Goal: Check status: Check status

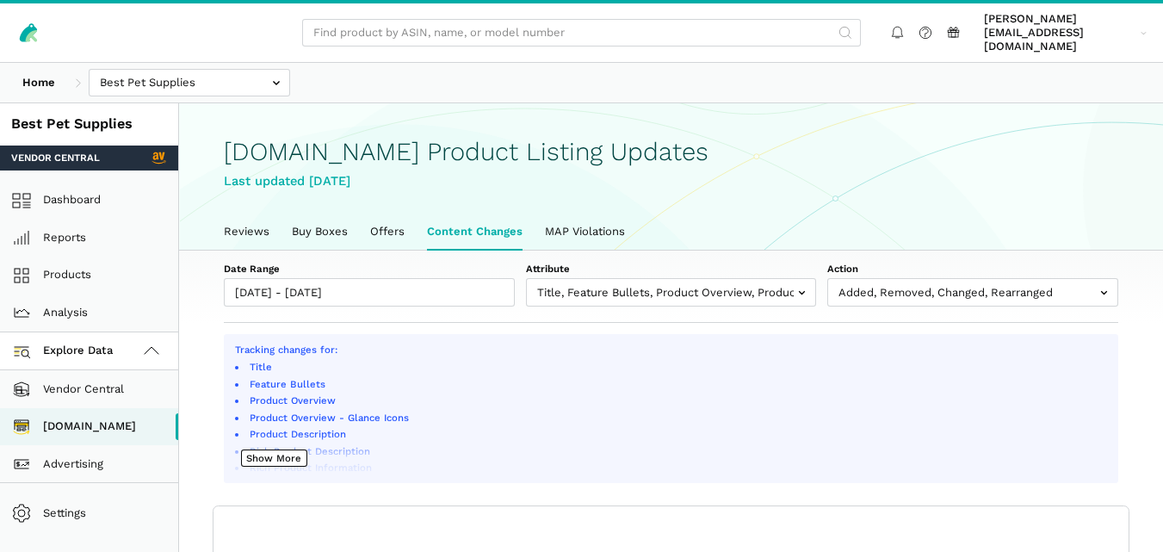
scroll to position [6, 0]
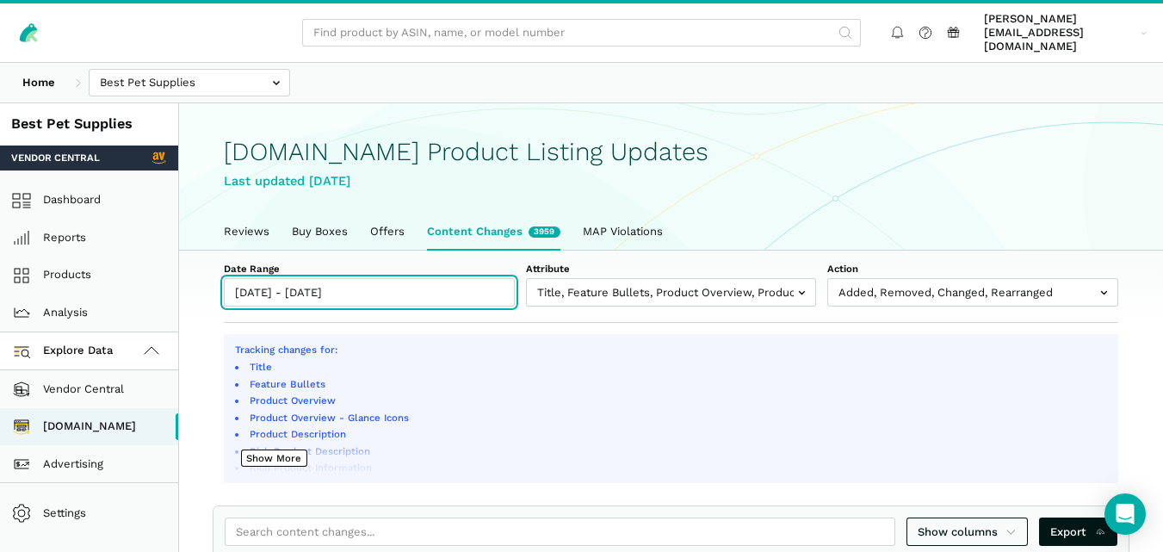
click at [396, 278] on input "[DATE] - [DATE]" at bounding box center [369, 292] width 291 height 28
type input "[DATE]"
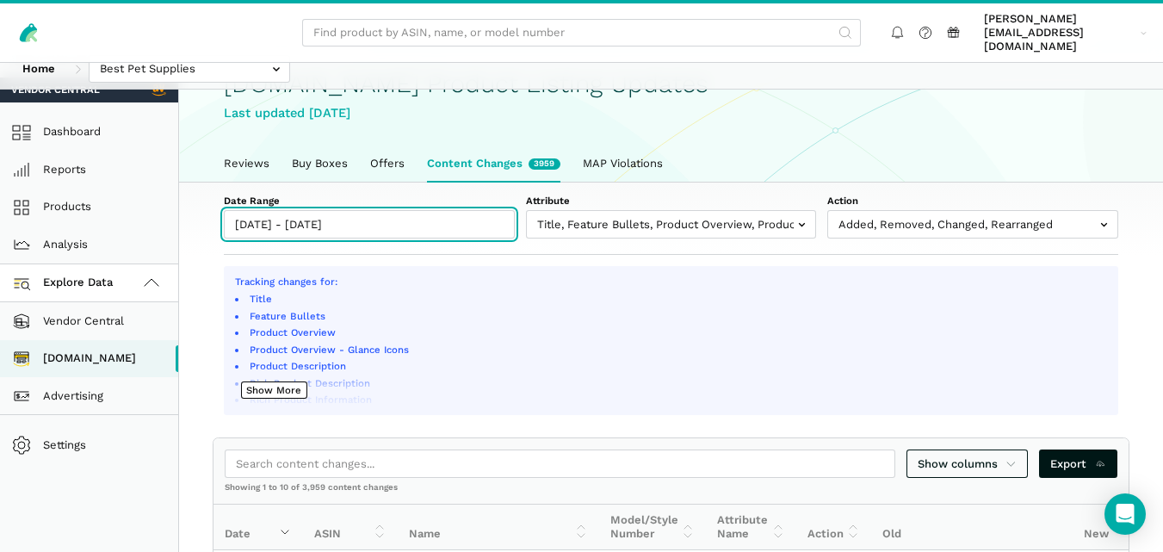
scroll to position [79, 0]
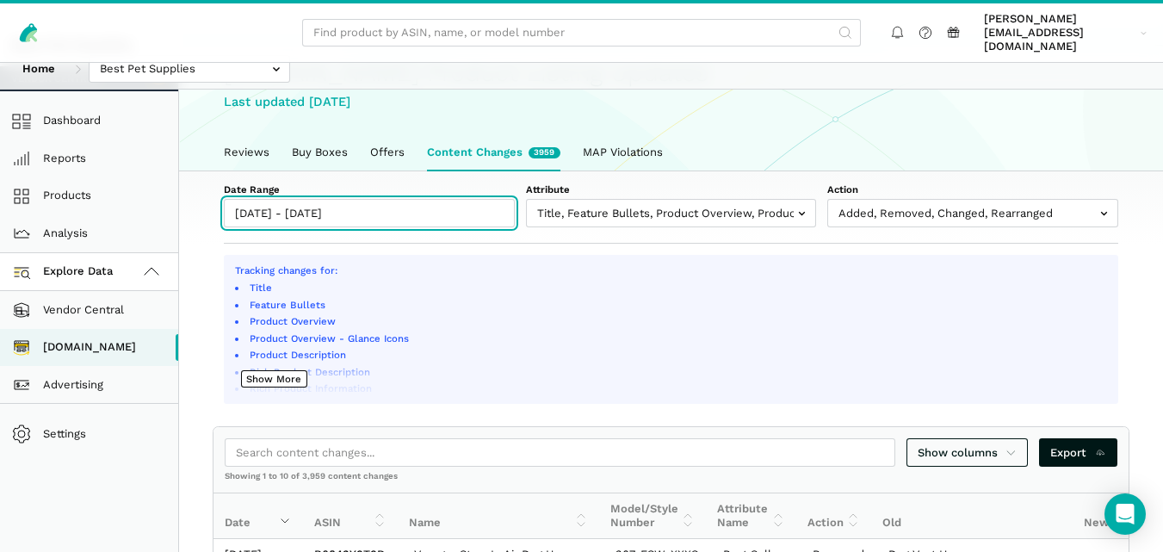
click at [447, 204] on input "[DATE] - [DATE]" at bounding box center [369, 213] width 291 height 28
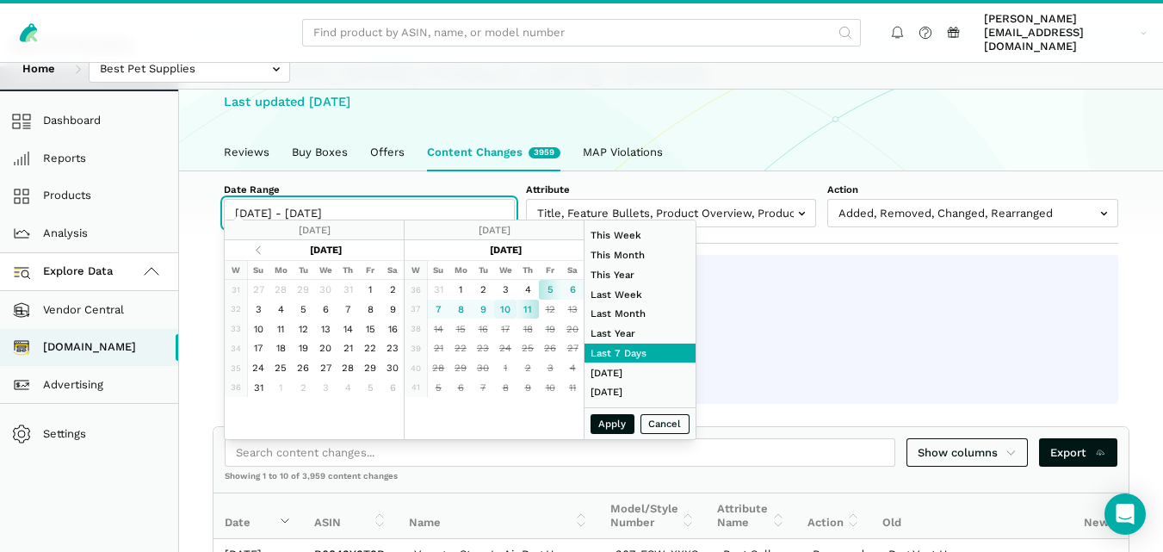
type input "[DATE]"
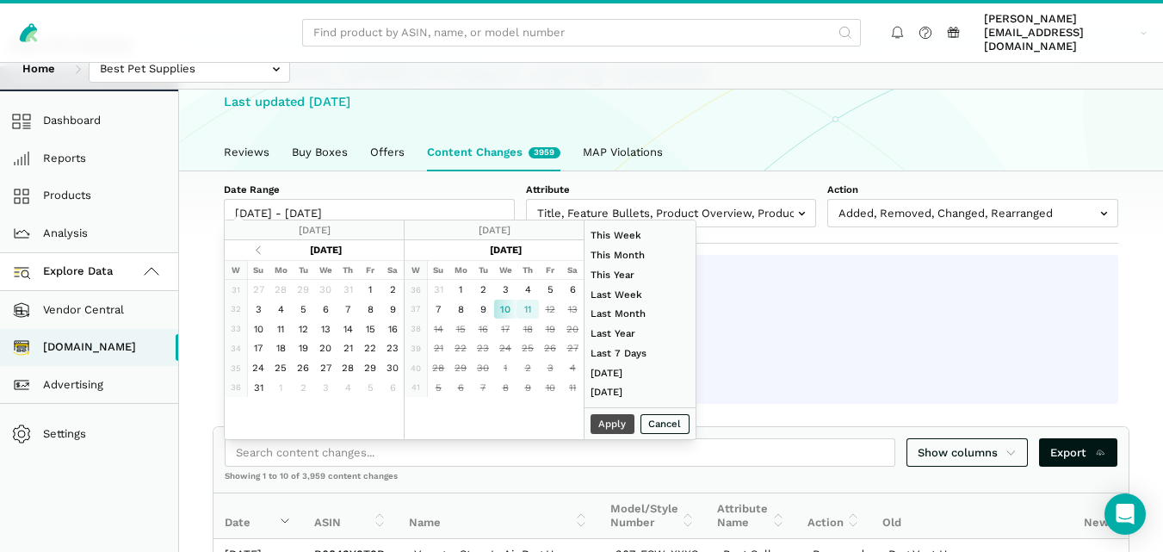
type input "[DATE]"
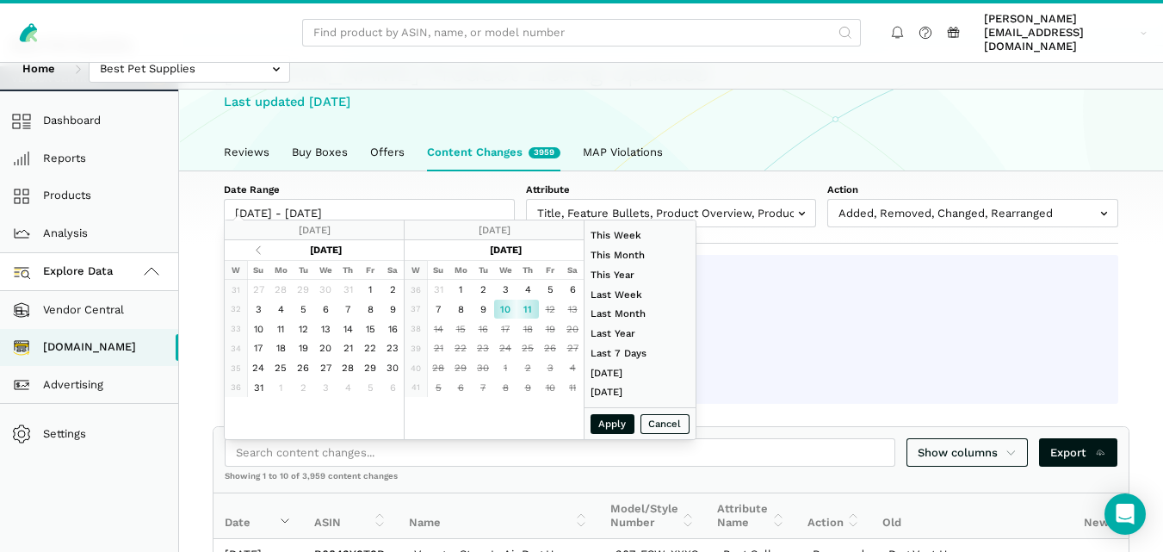
type input "[DATE]"
click at [611, 415] on button "Apply" at bounding box center [613, 424] width 45 height 20
type input "[DATE] - [DATE]"
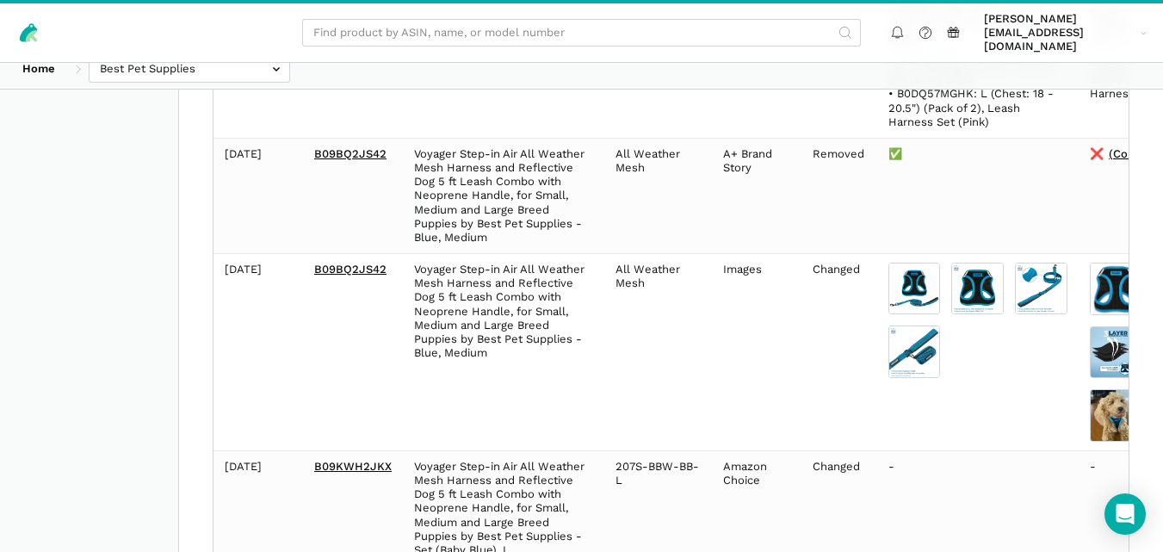
scroll to position [6270, 0]
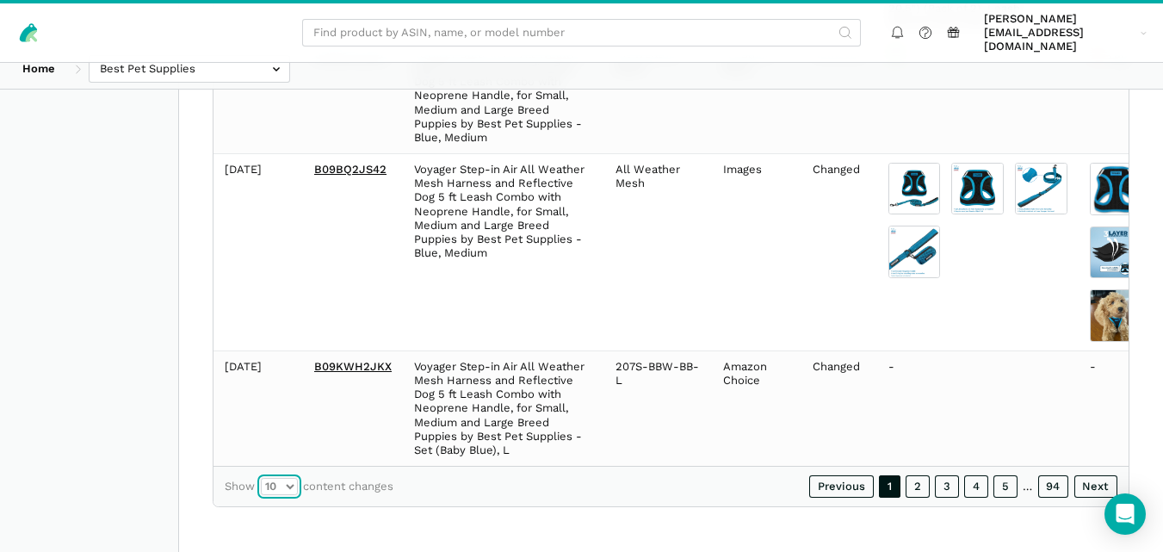
click at [289, 486] on select "10 25 50 100" at bounding box center [279, 486] width 37 height 17
select select "100"
click at [261, 478] on select "10 25 50 100" at bounding box center [279, 486] width 37 height 17
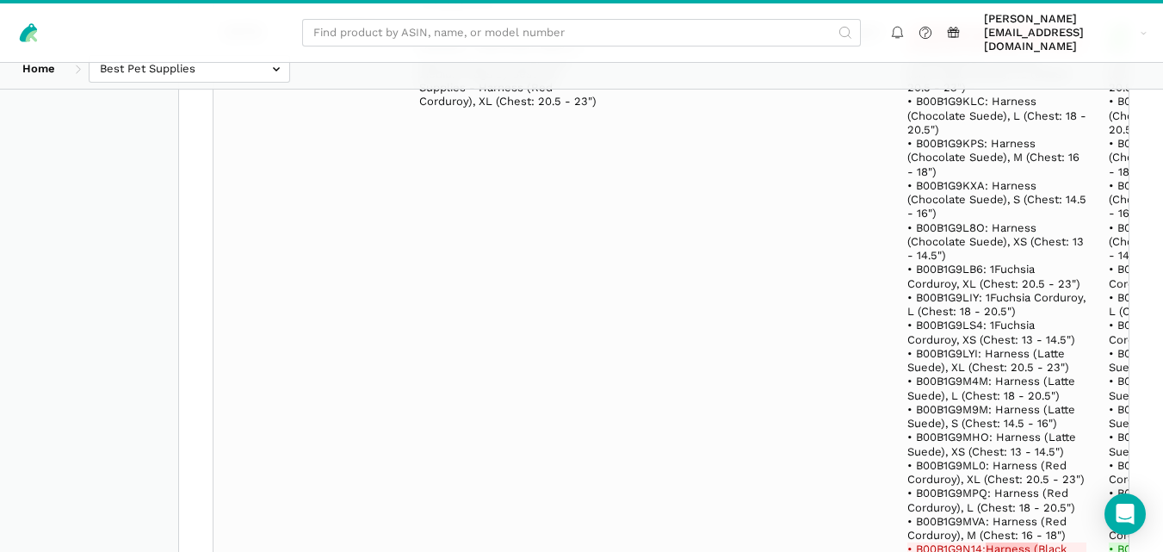
scroll to position [359, 0]
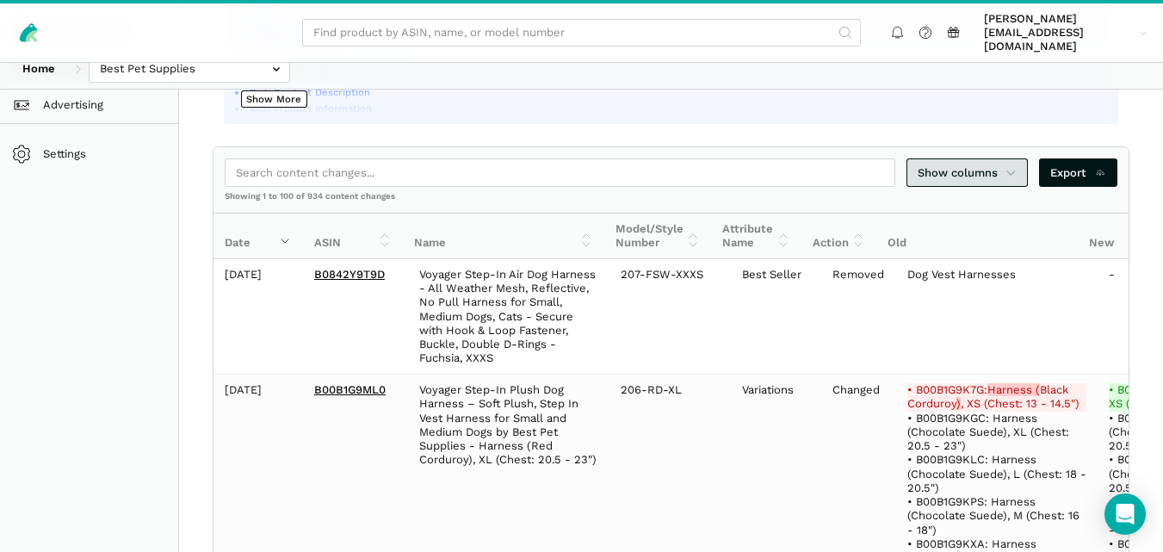
click at [987, 164] on span "Show columns" at bounding box center [968, 172] width 100 height 17
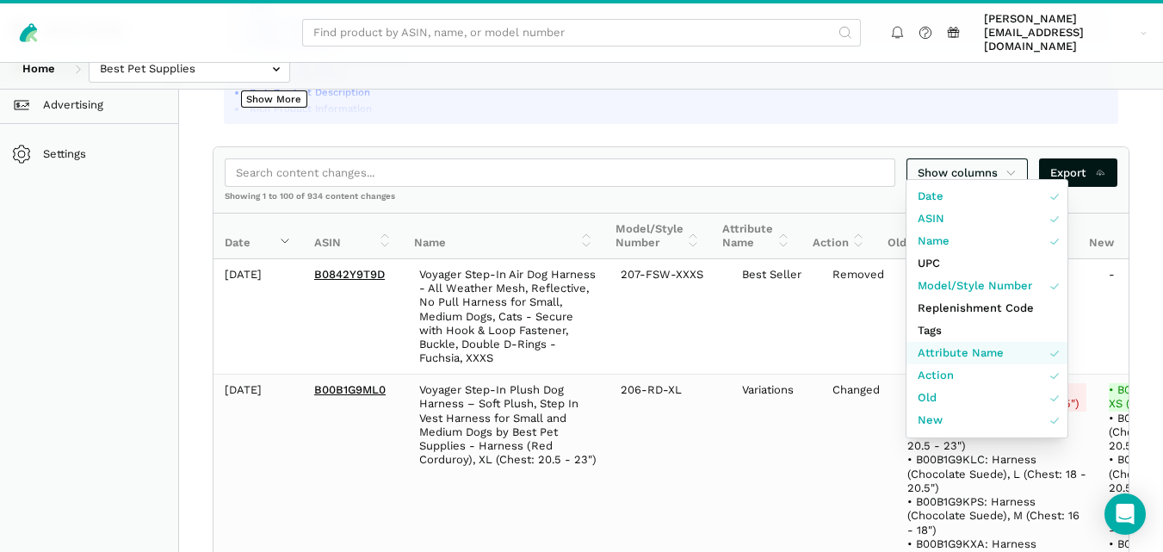
click at [1004, 348] on link "Attribute Name" at bounding box center [987, 353] width 161 height 22
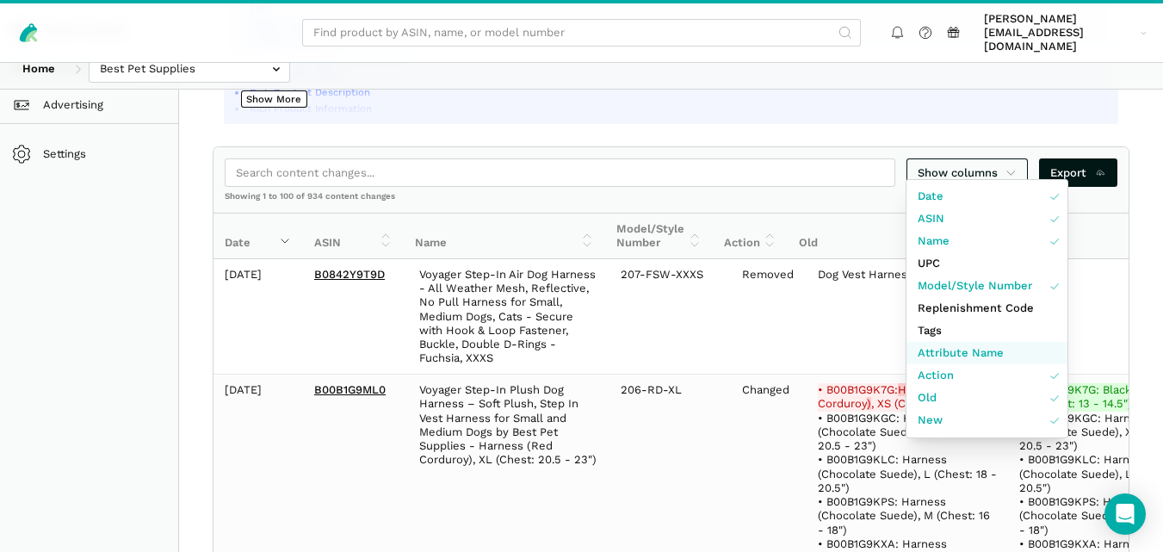
click at [1004, 348] on link "Attribute Name" at bounding box center [987, 353] width 161 height 22
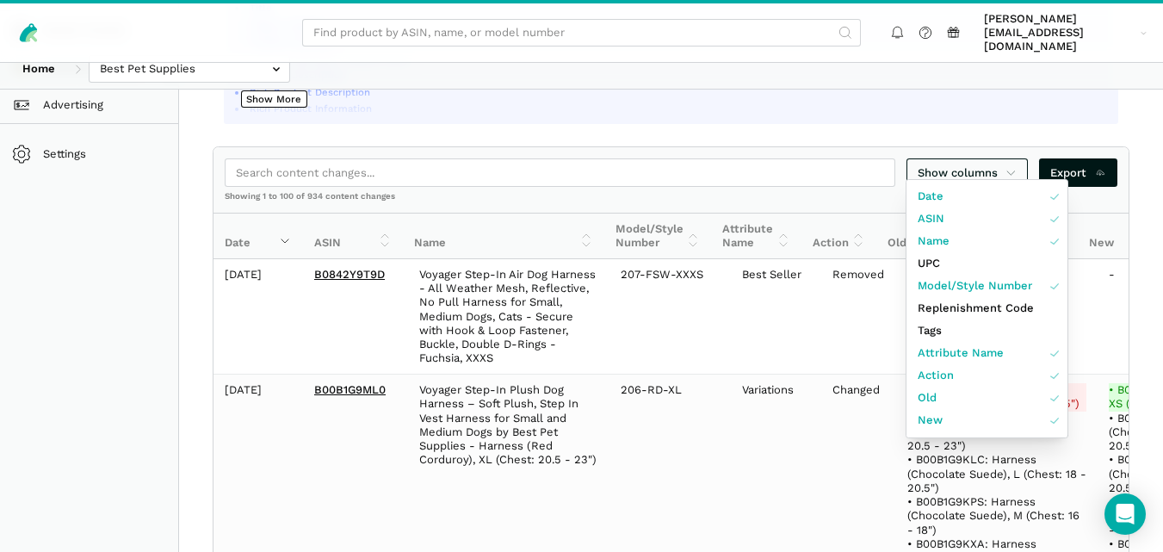
click at [1160, 176] on div at bounding box center [581, 276] width 1163 height 552
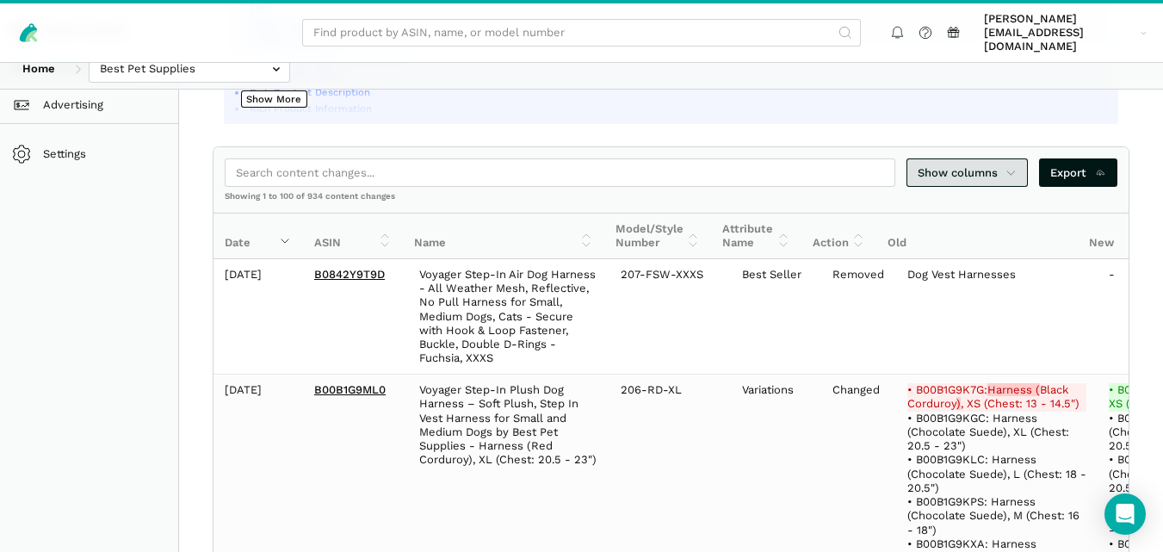
click at [1012, 164] on icon at bounding box center [1011, 172] width 11 height 17
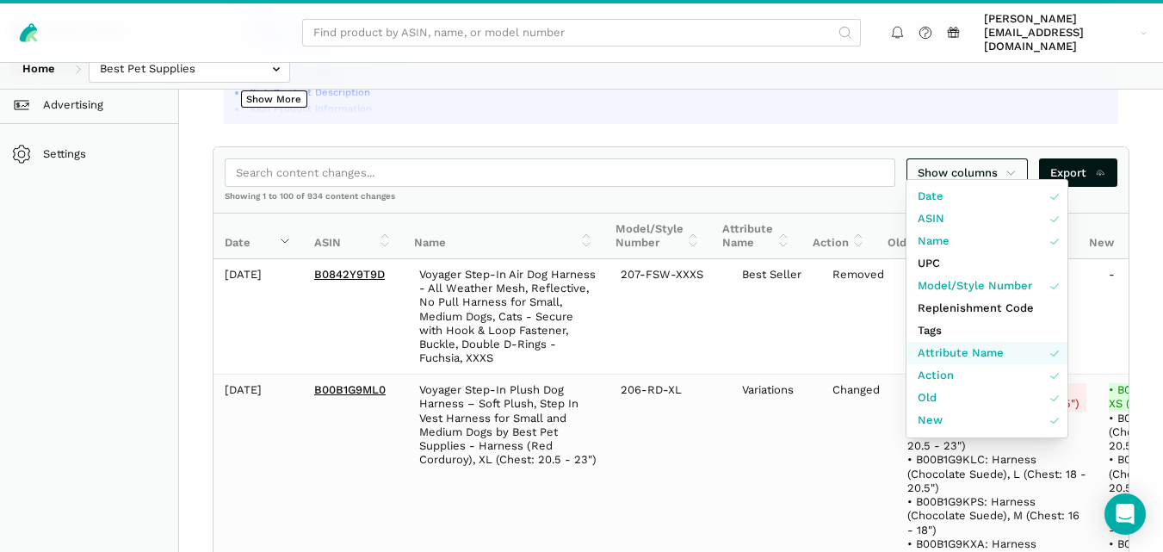
click at [964, 350] on span "Attribute Name" at bounding box center [961, 352] width 86 height 17
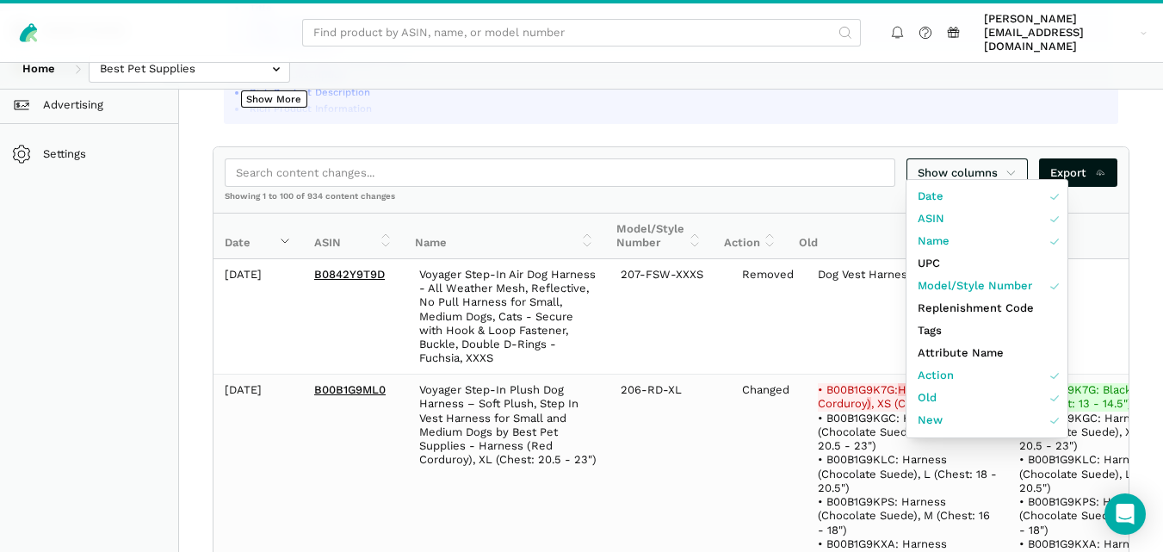
click at [1141, 232] on div at bounding box center [581, 276] width 1163 height 552
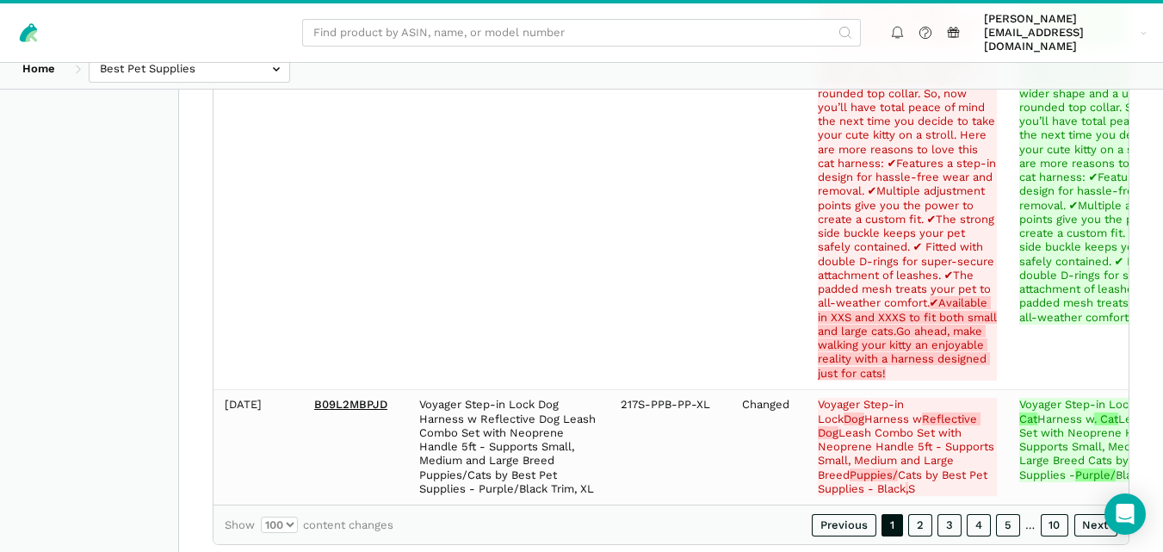
scroll to position [105435, 0]
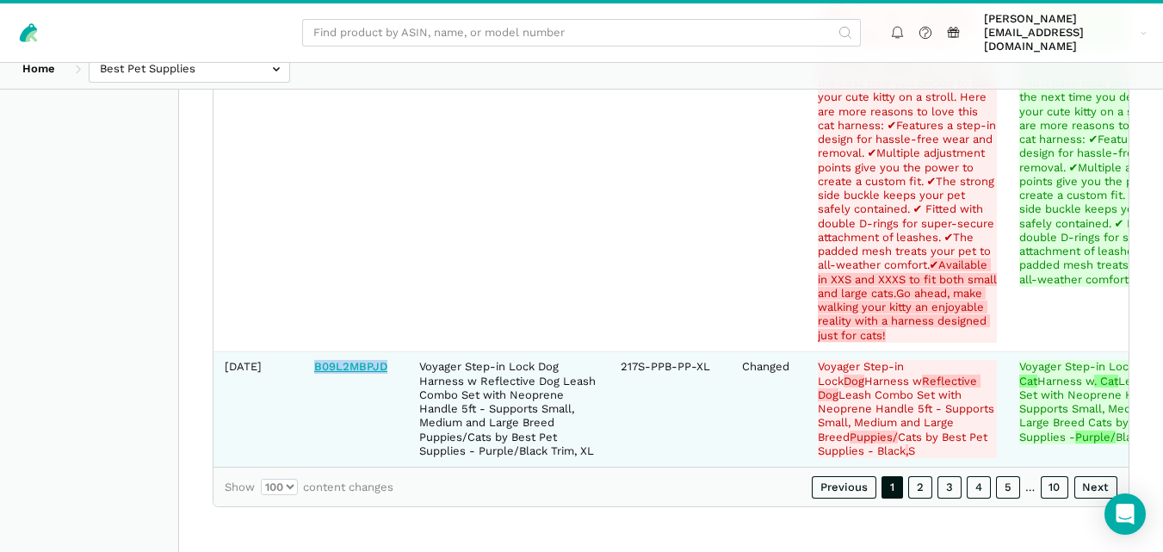
drag, startPoint x: 388, startPoint y: 352, endPoint x: 316, endPoint y: 349, distance: 72.4
click at [316, 351] on td "B09L2MBPJD" at bounding box center [355, 408] width 105 height 115
copy link "B09L2MBPJD"
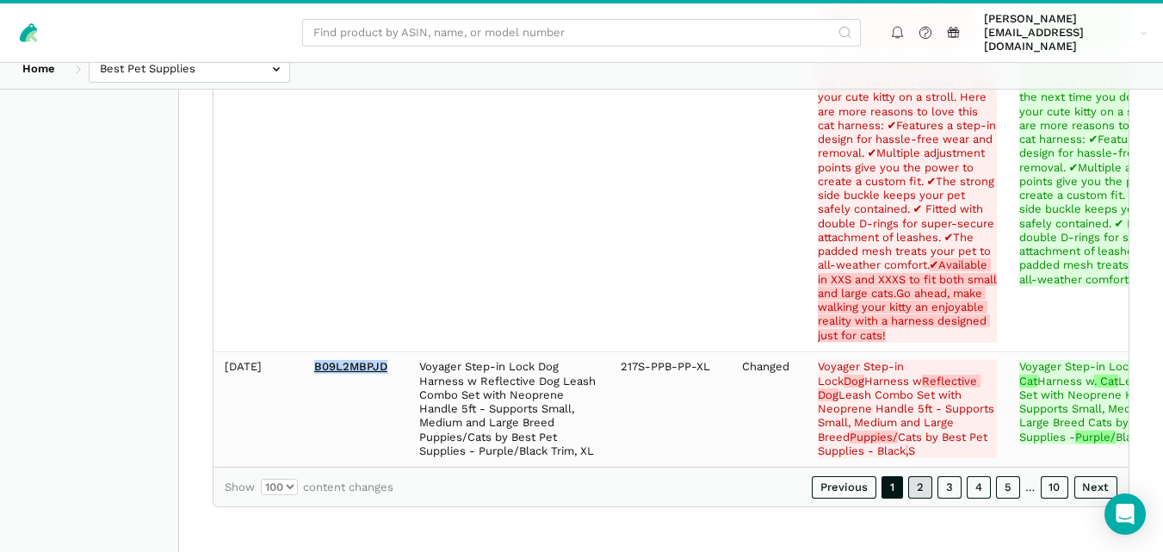
click at [922, 487] on link "2" at bounding box center [920, 487] width 24 height 22
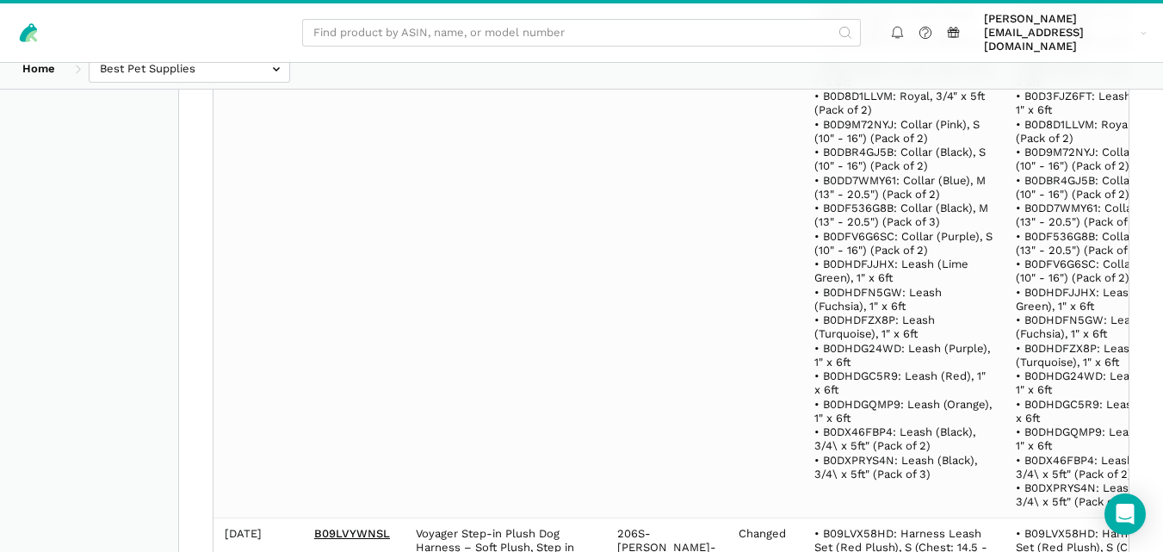
scroll to position [123312, 0]
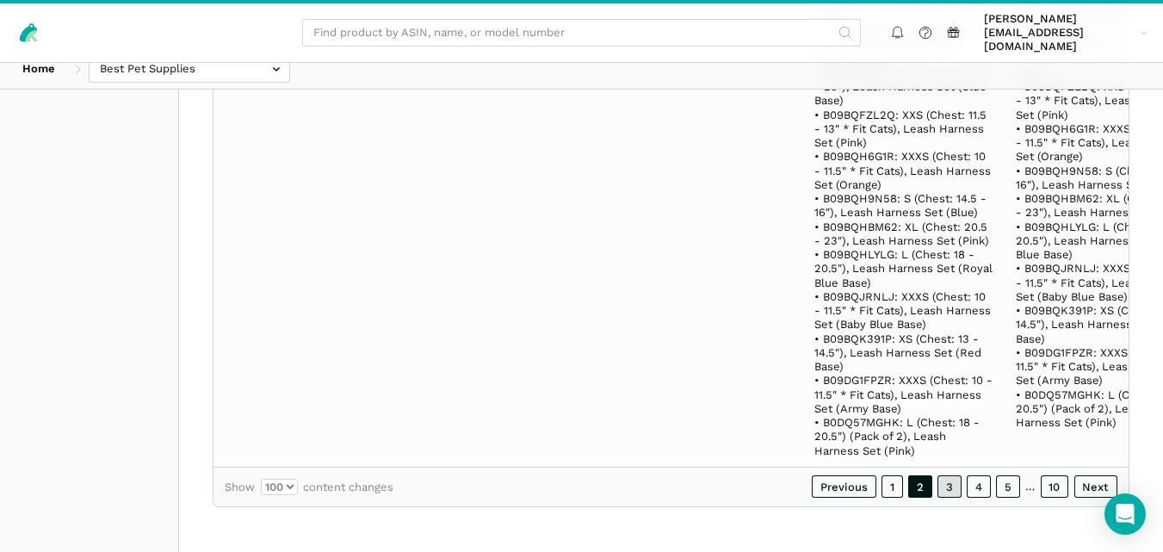
click at [948, 479] on link "3" at bounding box center [950, 486] width 24 height 22
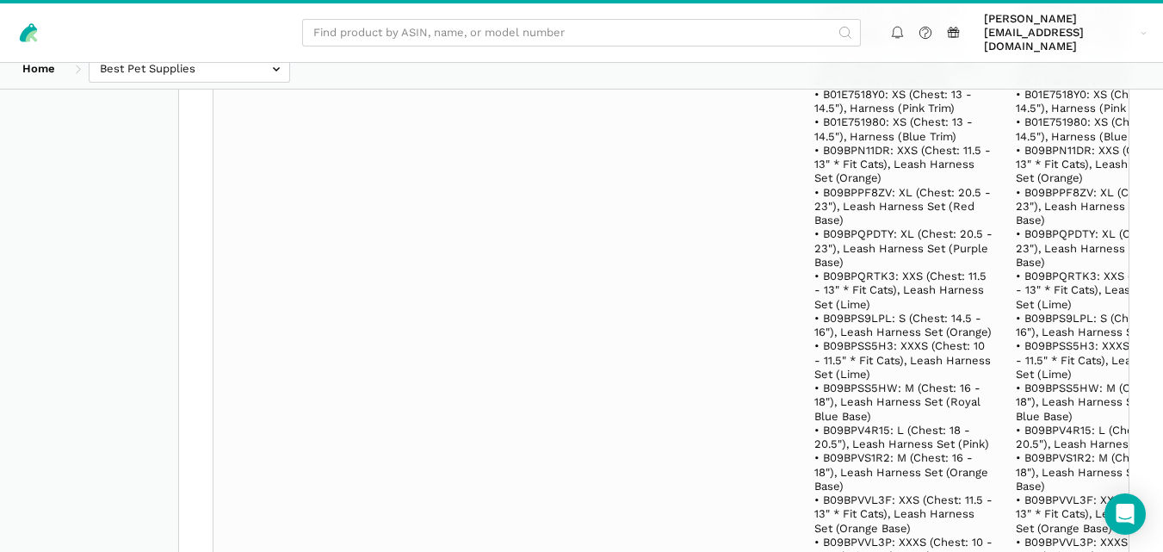
scroll to position [115289, 0]
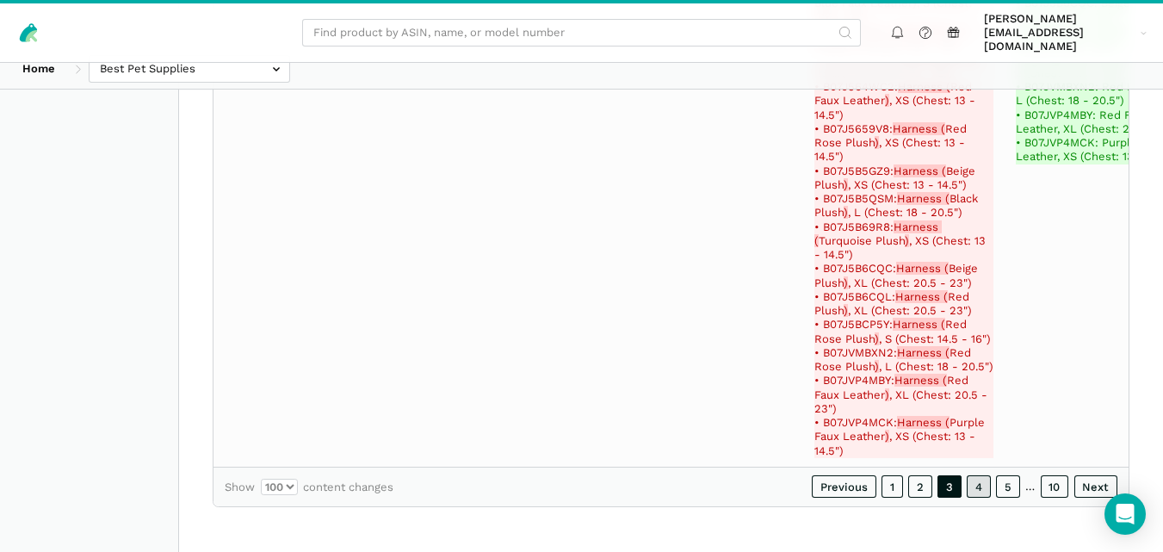
click at [985, 487] on link "4" at bounding box center [979, 486] width 24 height 22
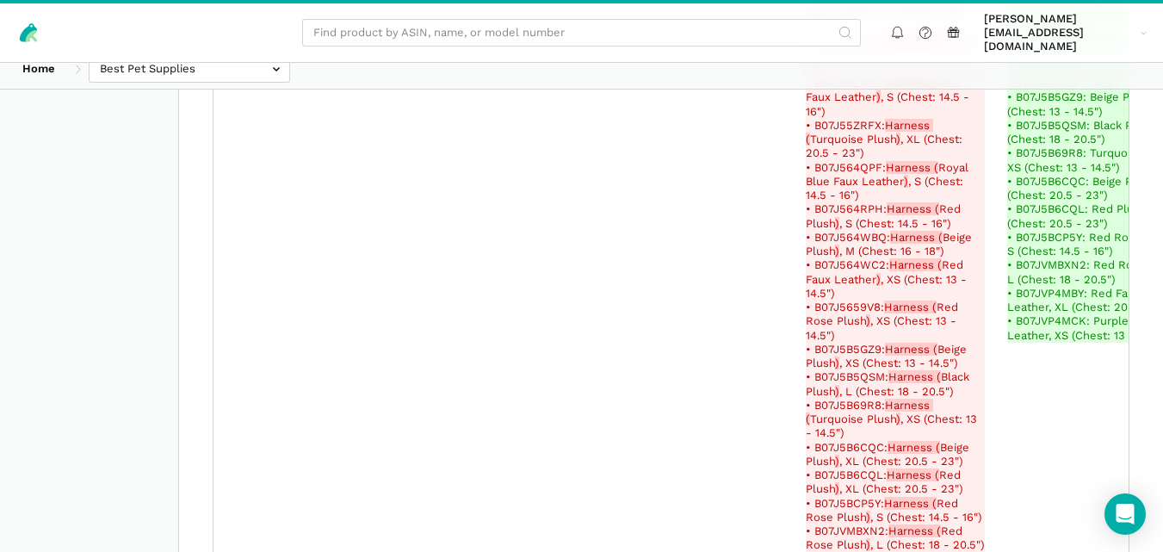
scroll to position [114643, 0]
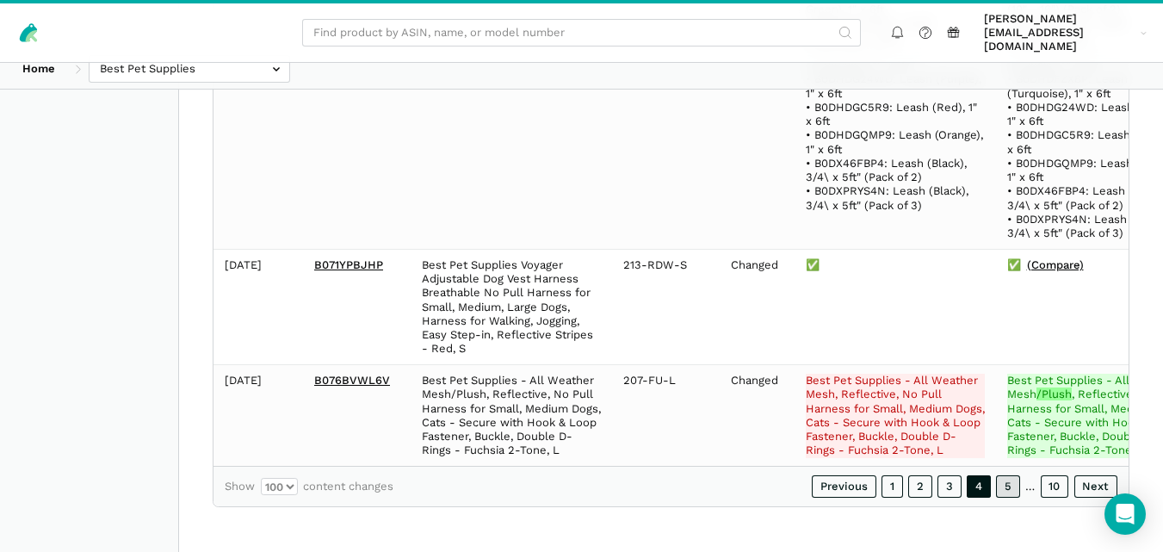
click at [1011, 488] on link "5" at bounding box center [1008, 486] width 24 height 22
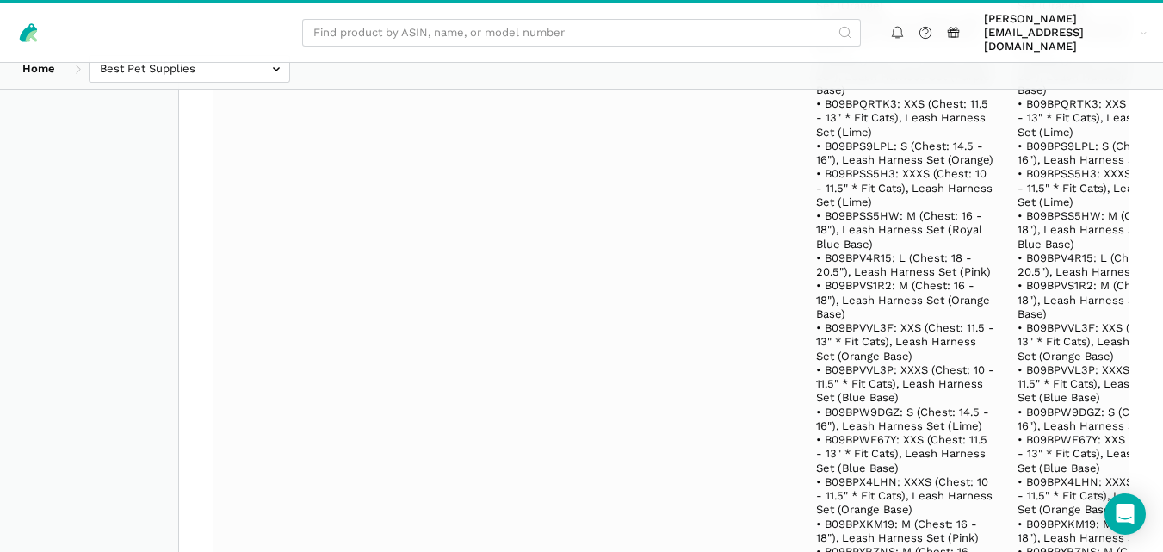
scroll to position [144628, 0]
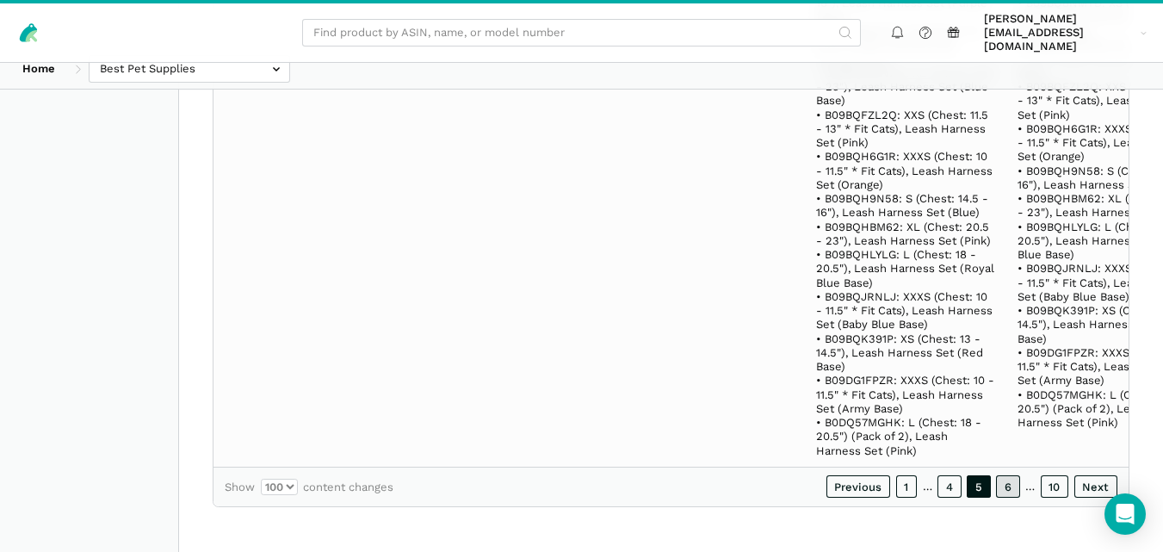
click at [1006, 486] on link "6" at bounding box center [1008, 486] width 24 height 22
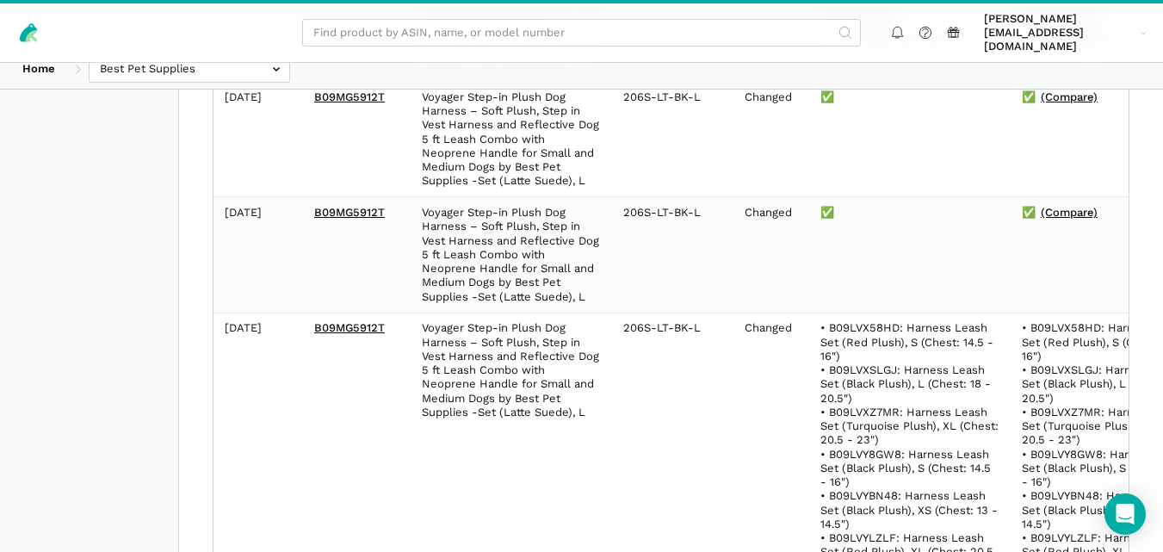
scroll to position [21336, 0]
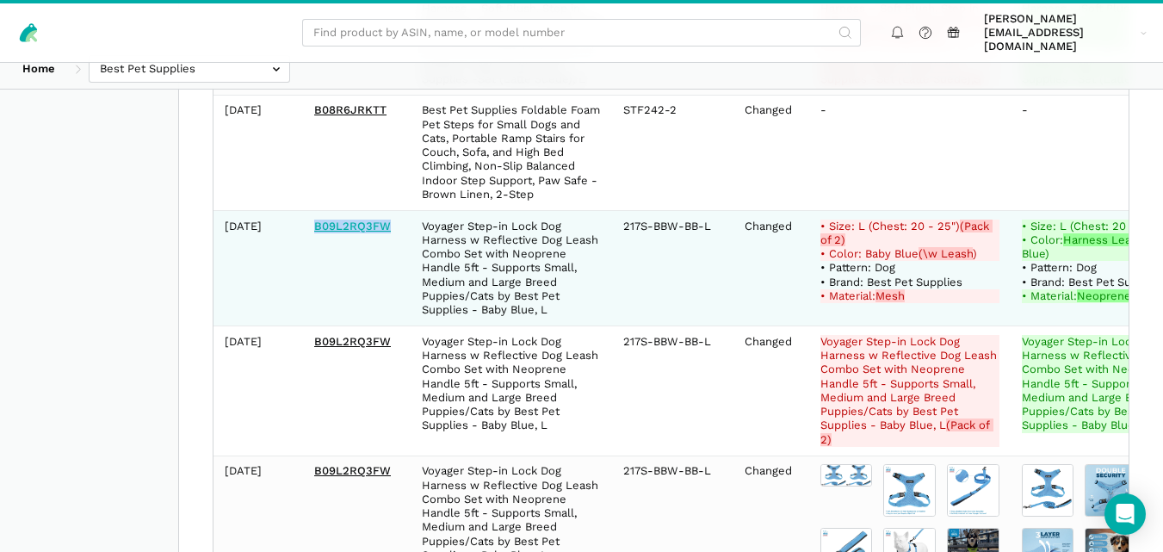
drag, startPoint x: 389, startPoint y: 262, endPoint x: 315, endPoint y: 266, distance: 74.2
click at [315, 266] on td "B09L2RQ3FW" at bounding box center [357, 267] width 108 height 115
copy link "B09L2RQ3FW"
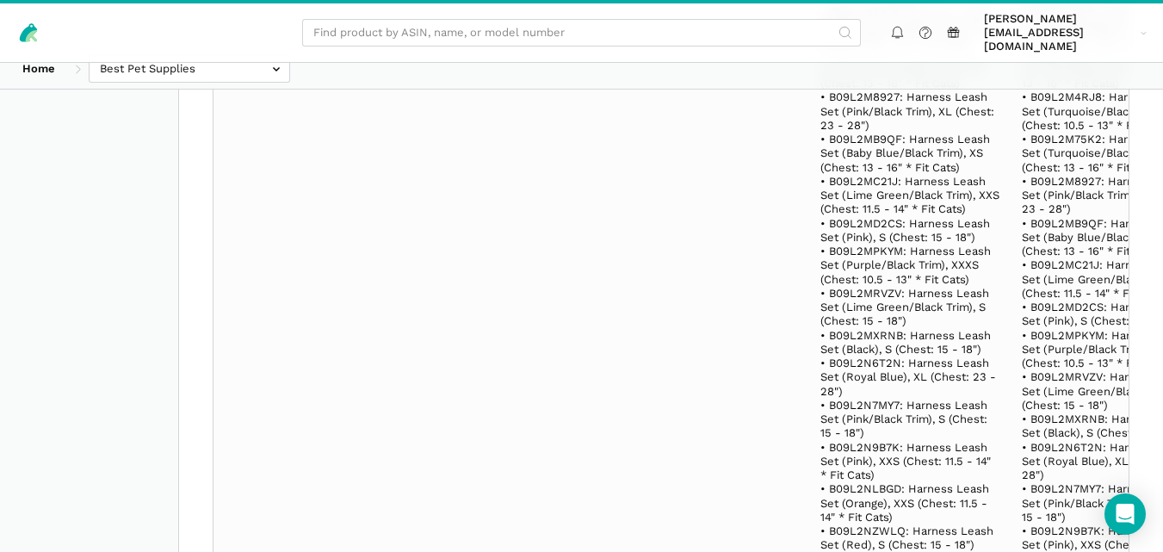
scroll to position [146160, 0]
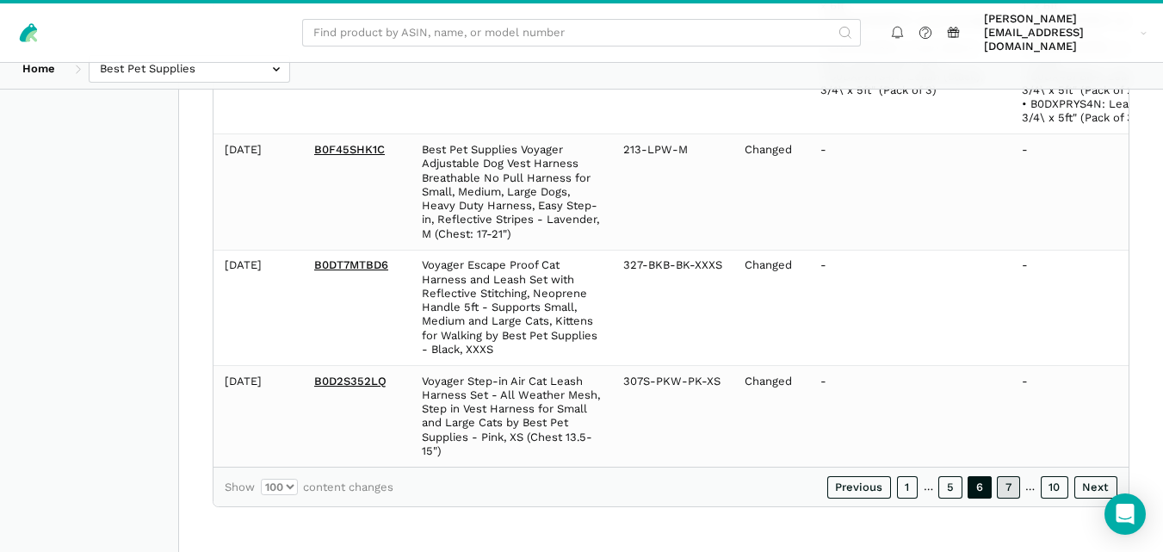
click at [1010, 489] on link "7" at bounding box center [1008, 487] width 23 height 22
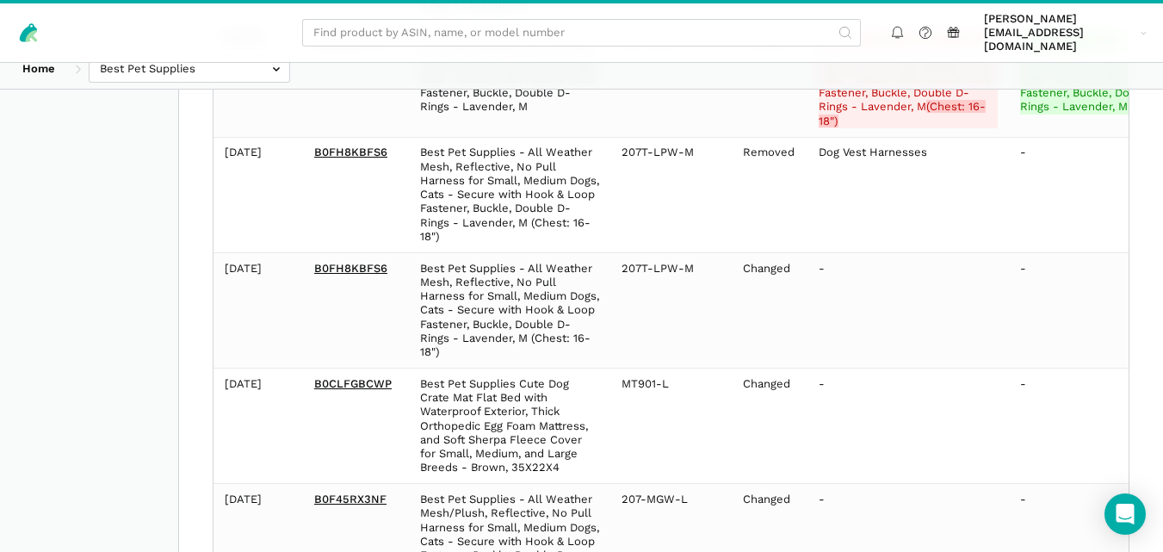
scroll to position [8879, 0]
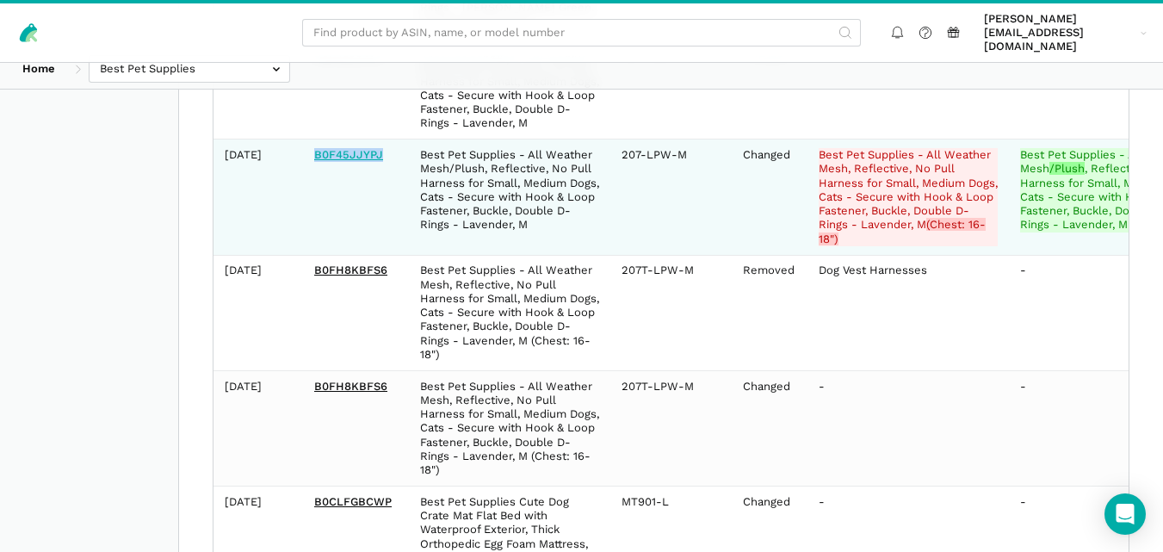
drag, startPoint x: 382, startPoint y: 183, endPoint x: 315, endPoint y: 181, distance: 67.2
click at [315, 181] on td "B0F45JJYPJ" at bounding box center [356, 196] width 106 height 115
copy link "B0F45JJYPJ"
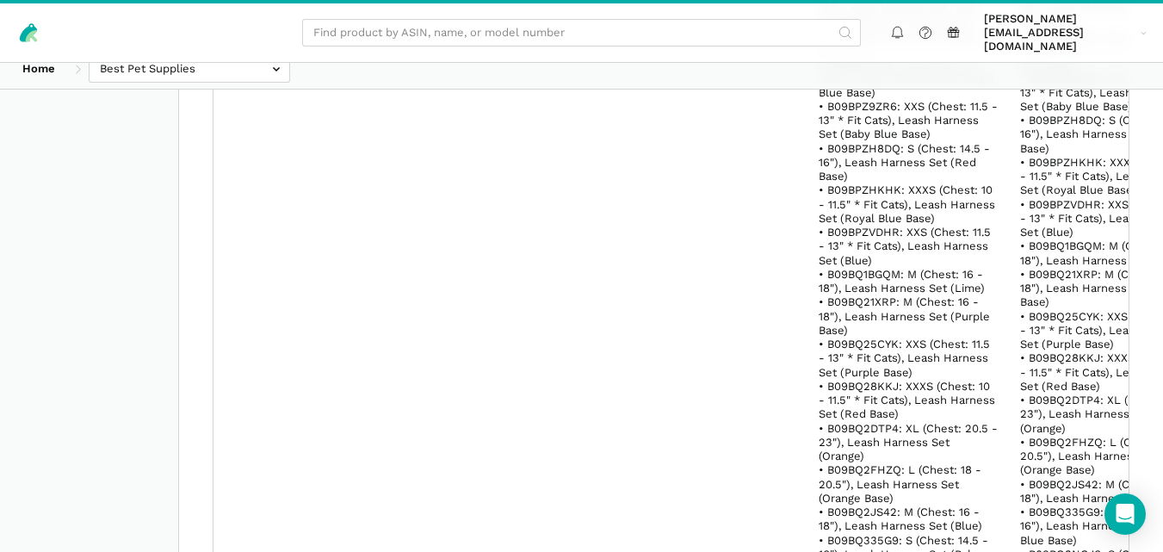
scroll to position [69610, 0]
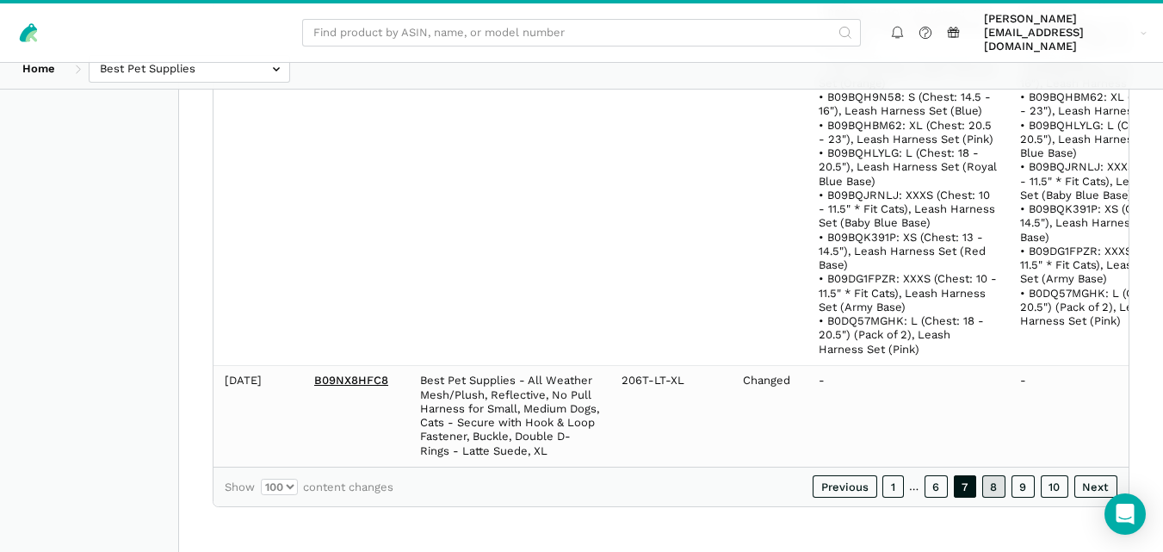
click at [995, 480] on link "8" at bounding box center [994, 486] width 24 height 22
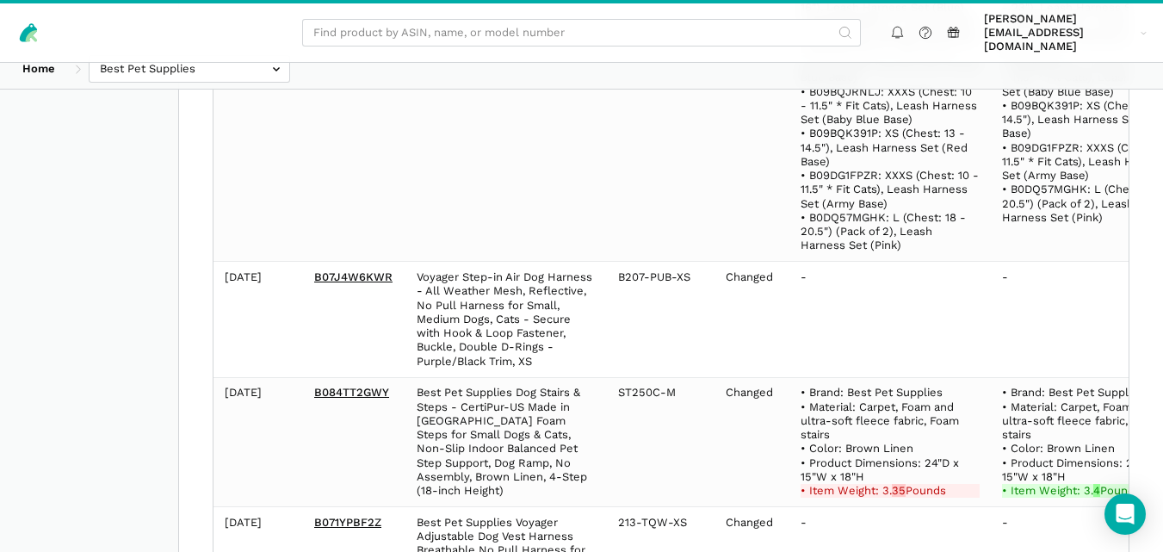
scroll to position [52084, 0]
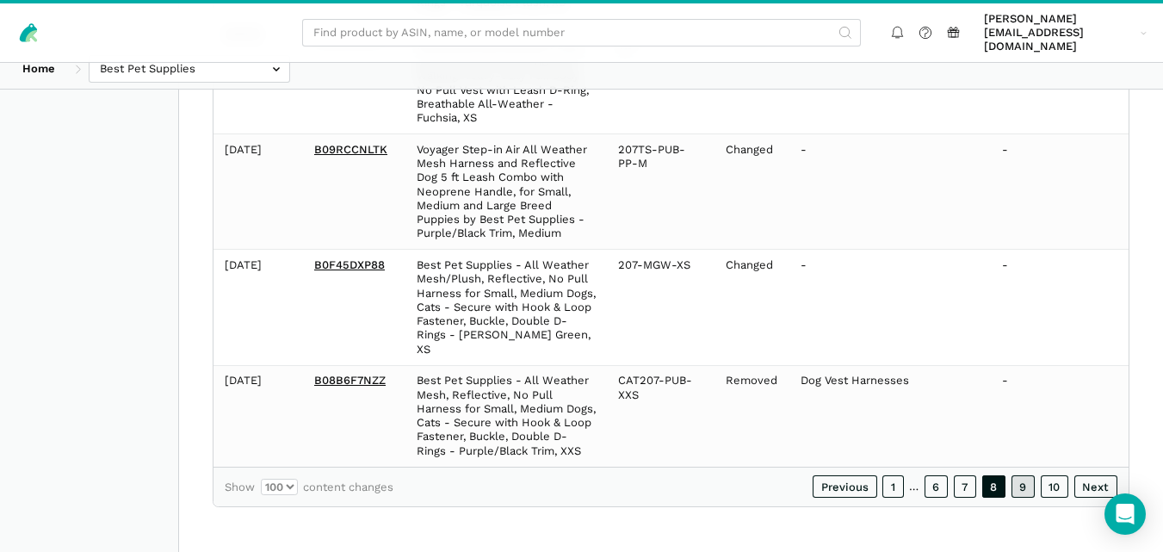
click at [1025, 488] on link "9" at bounding box center [1024, 486] width 24 height 22
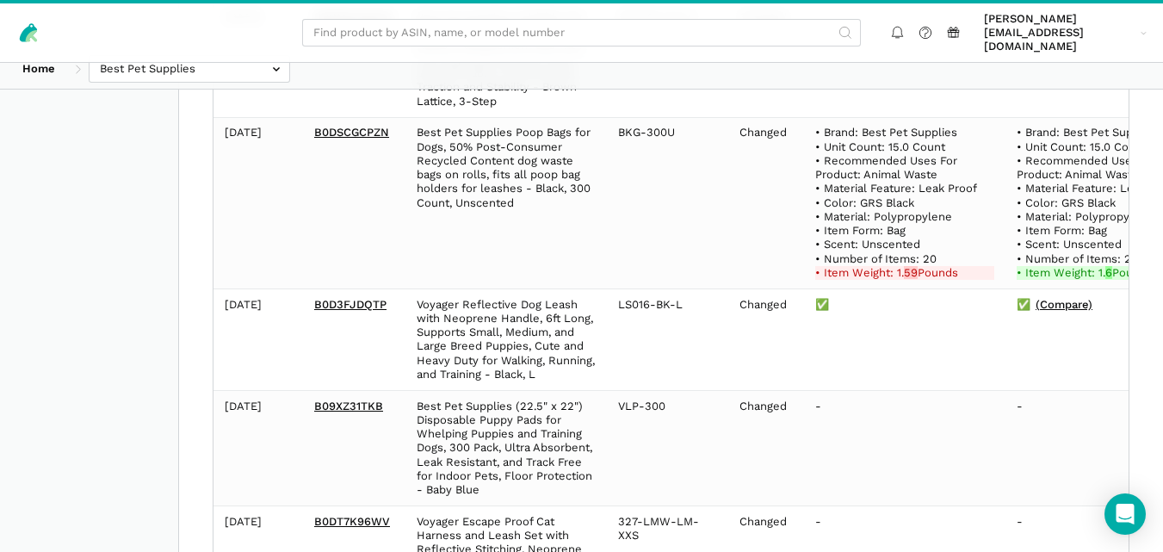
scroll to position [49804, 0]
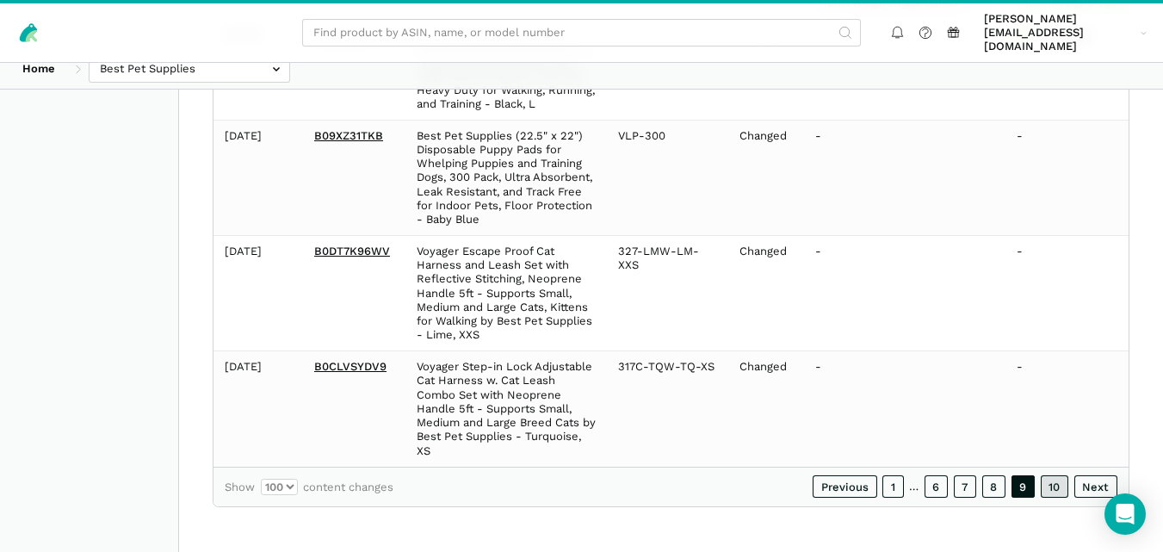
click at [1062, 486] on link "10" at bounding box center [1055, 486] width 28 height 22
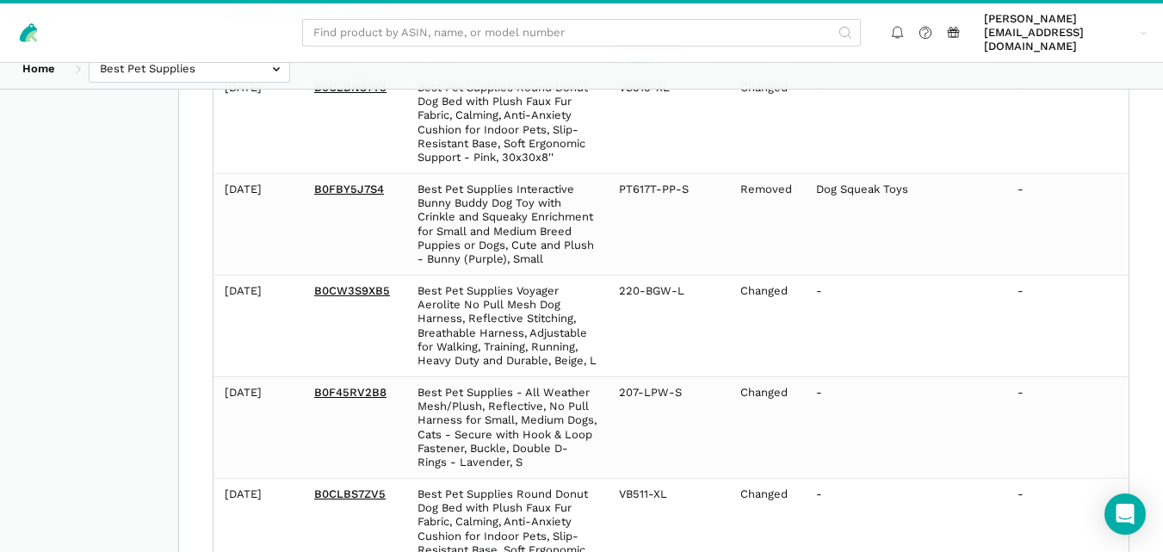
scroll to position [518, 0]
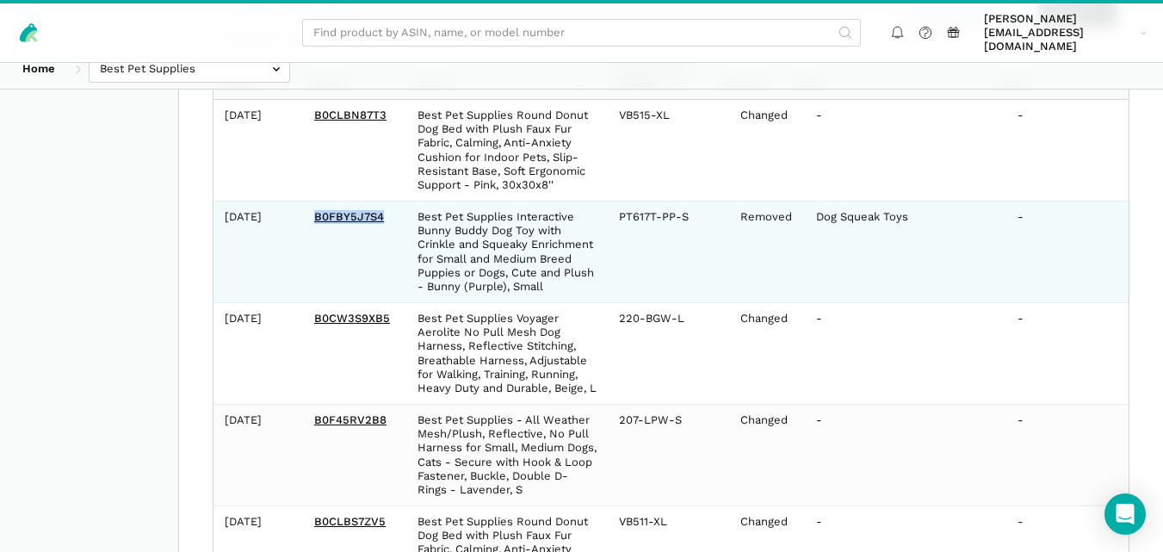
drag, startPoint x: 386, startPoint y: 203, endPoint x: 313, endPoint y: 201, distance: 72.3
click at [313, 201] on td "B0FBY5J7S4" at bounding box center [354, 252] width 103 height 102
copy link "B0FBY5J7S4"
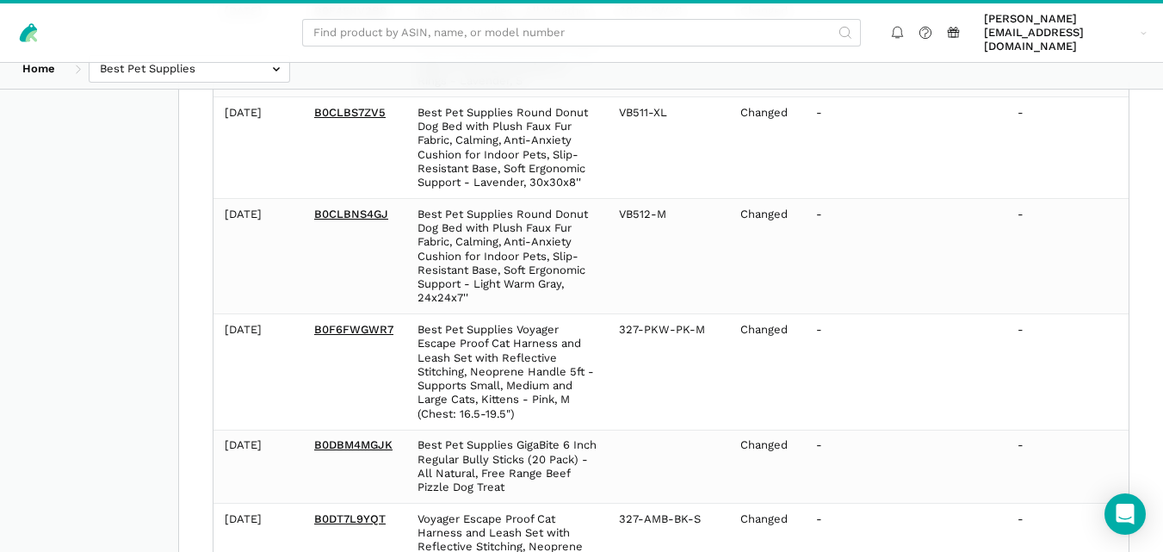
scroll to position [955, 0]
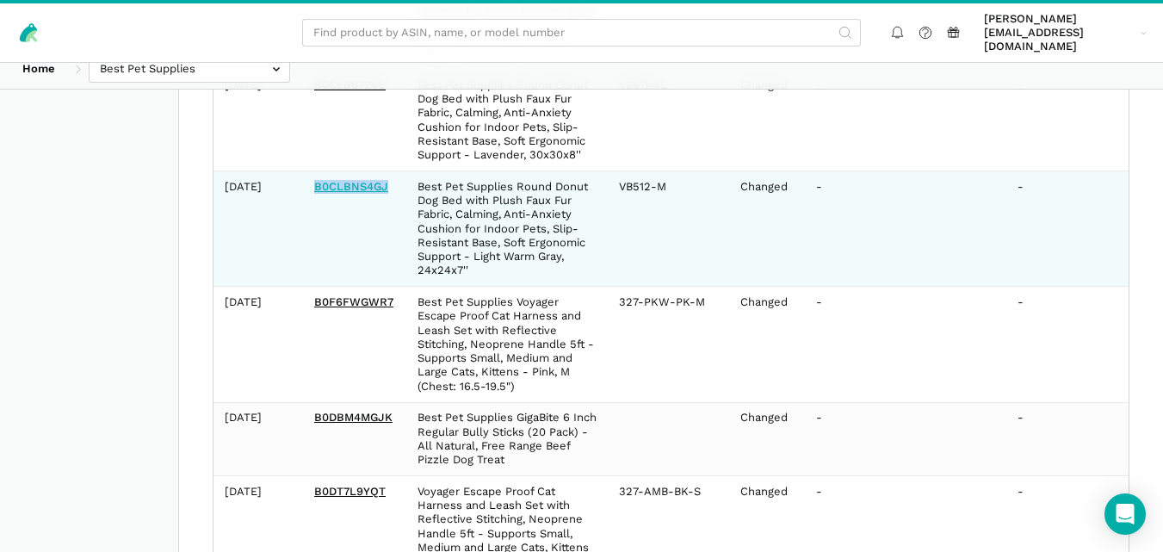
drag, startPoint x: 389, startPoint y: 200, endPoint x: 314, endPoint y: 200, distance: 74.9
click at [314, 200] on td "B0CLBNS4GJ" at bounding box center [354, 228] width 103 height 115
copy link "B0CLBNS4GJ"
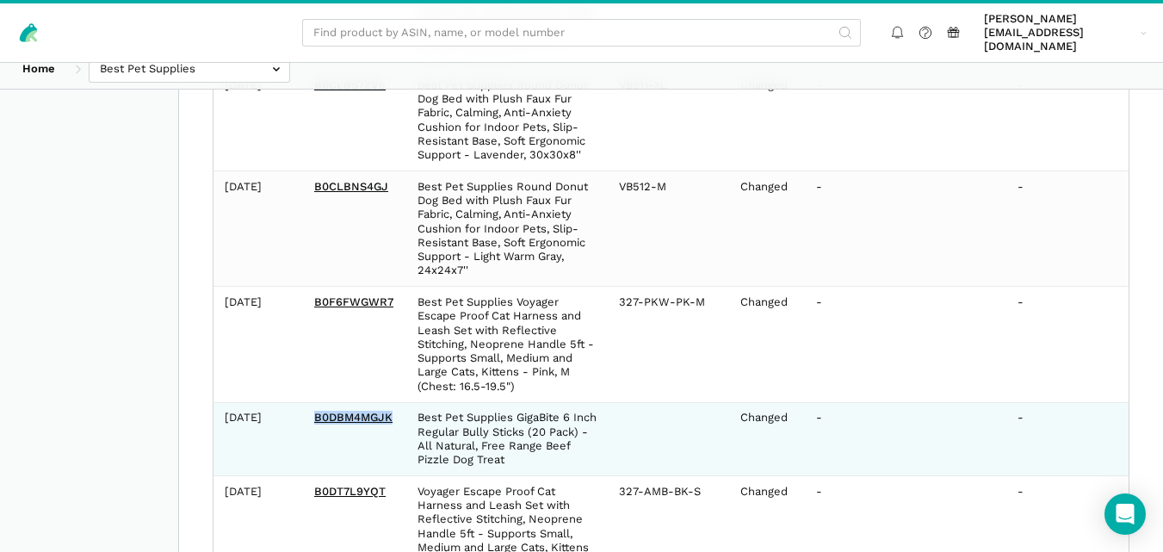
drag, startPoint x: 396, startPoint y: 433, endPoint x: 313, endPoint y: 437, distance: 83.6
click at [313, 437] on td "B0DBM4MGJK" at bounding box center [354, 439] width 103 height 74
copy link "B0DBM4MGJK"
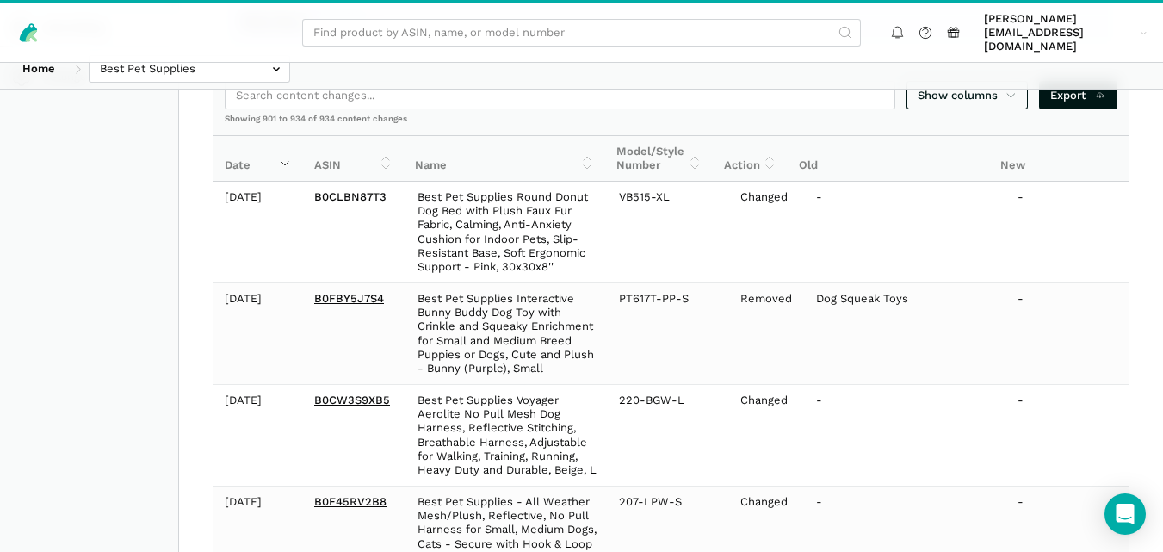
scroll to position [464, 0]
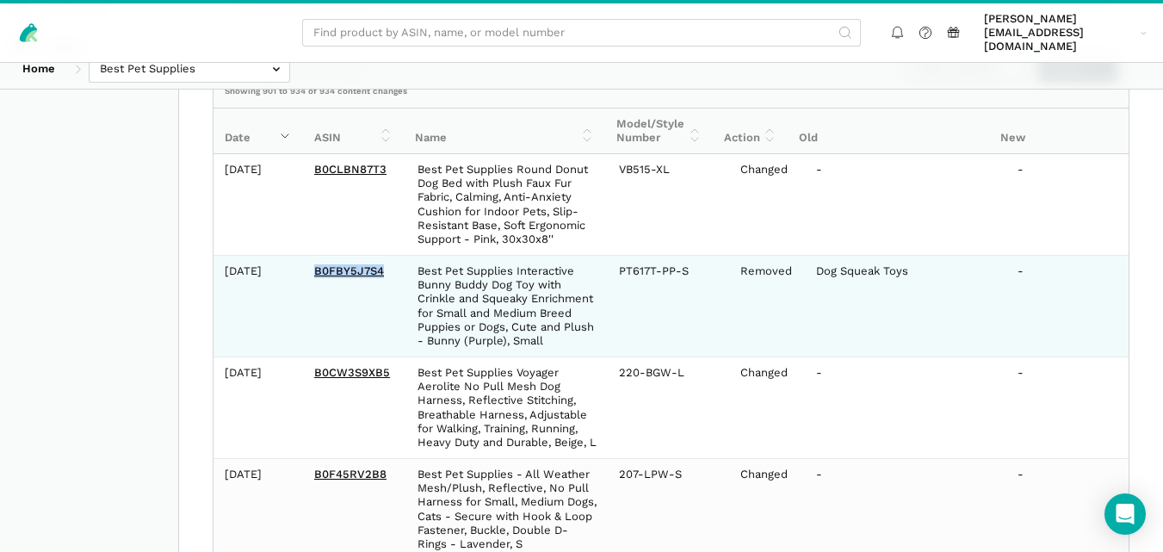
drag, startPoint x: 385, startPoint y: 257, endPoint x: 312, endPoint y: 255, distance: 73.2
click at [312, 256] on td "B0FBY5J7S4" at bounding box center [354, 307] width 103 height 102
copy link "B0FBY5J7S4"
drag, startPoint x: 690, startPoint y: 251, endPoint x: 619, endPoint y: 257, distance: 71.6
click at [619, 257] on td "PT617T-PP-S" at bounding box center [668, 307] width 121 height 102
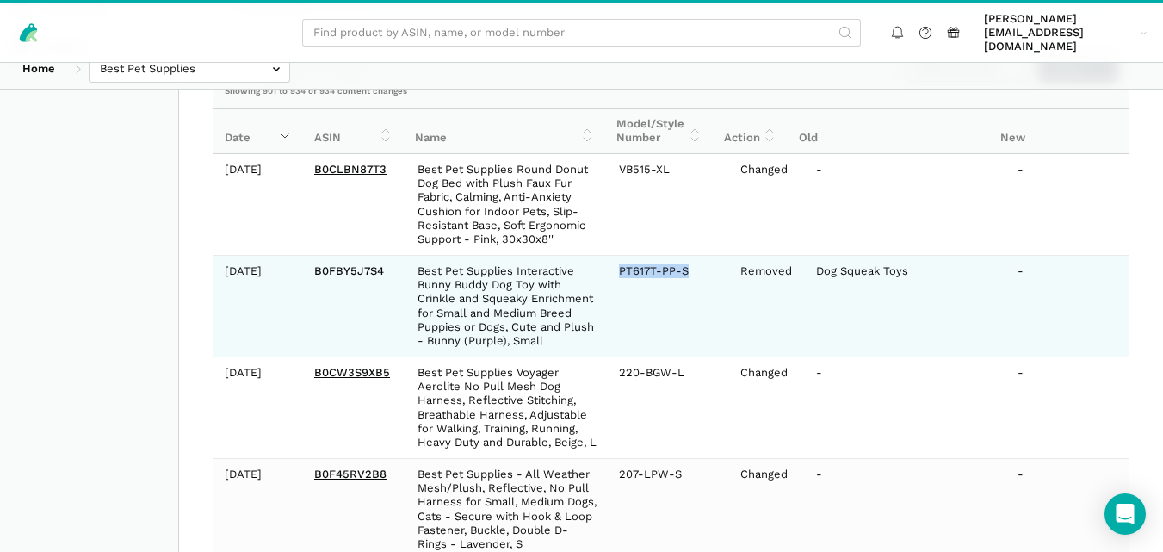
copy td "PT617T-PP-S"
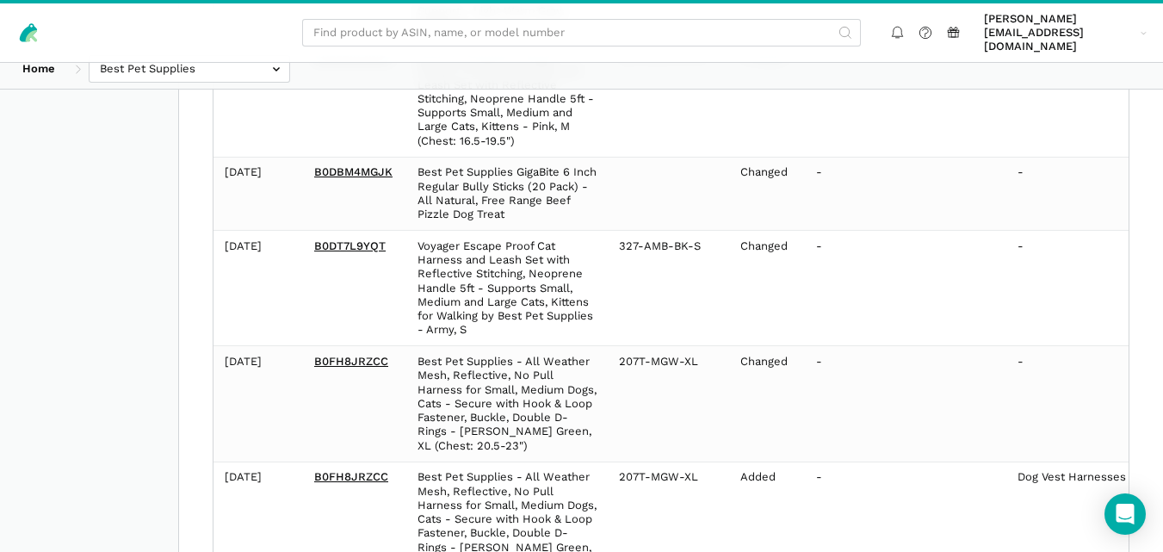
scroll to position [1228, 0]
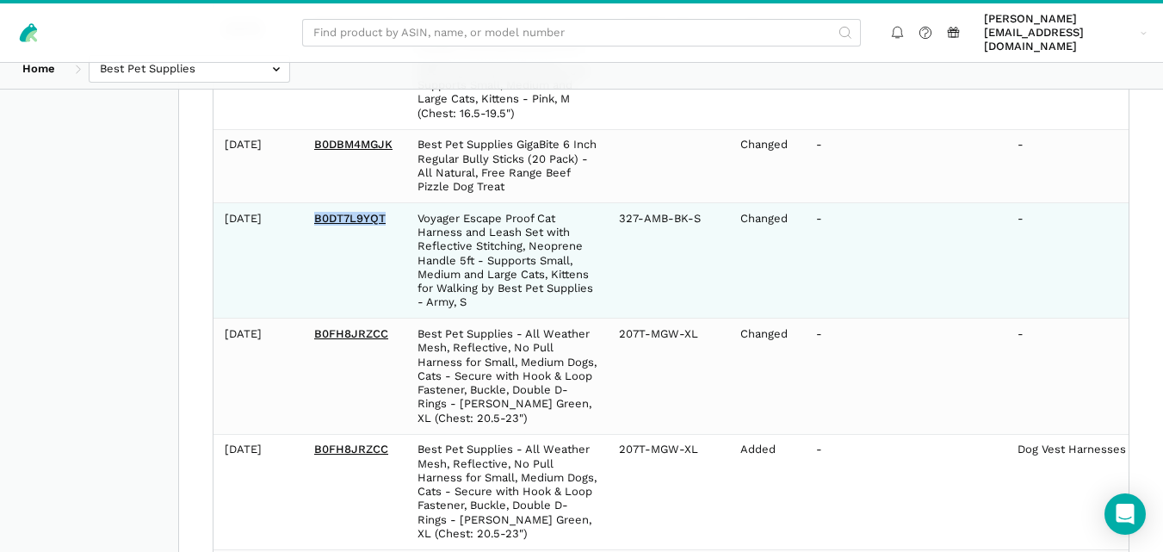
drag, startPoint x: 385, startPoint y: 229, endPoint x: 311, endPoint y: 231, distance: 74.1
click at [311, 231] on td "B0DT7L9YQT" at bounding box center [354, 260] width 103 height 115
copy link "B0DT7L9YQT"
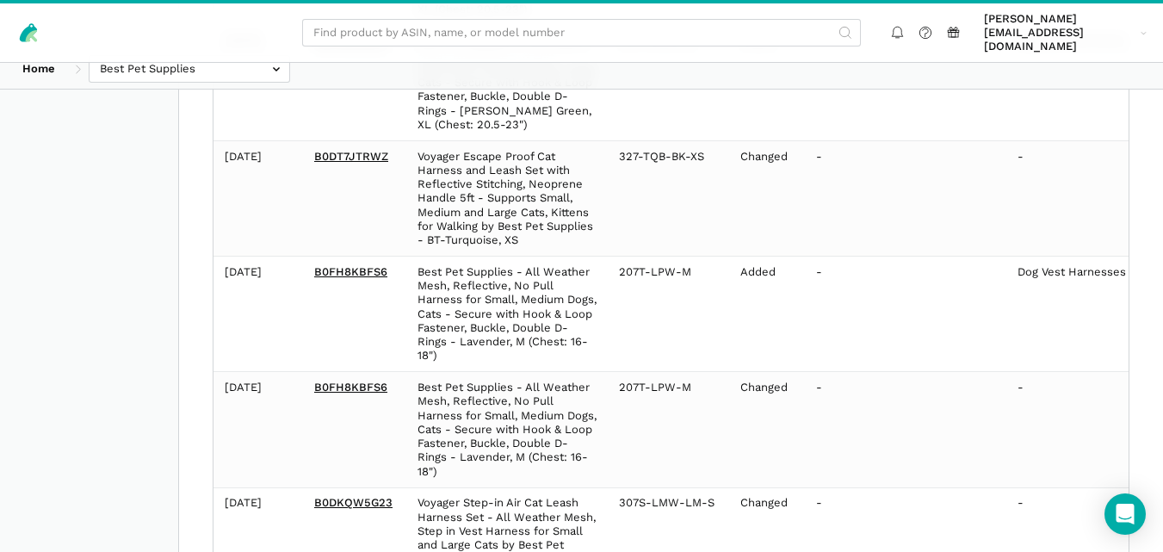
scroll to position [1718, 0]
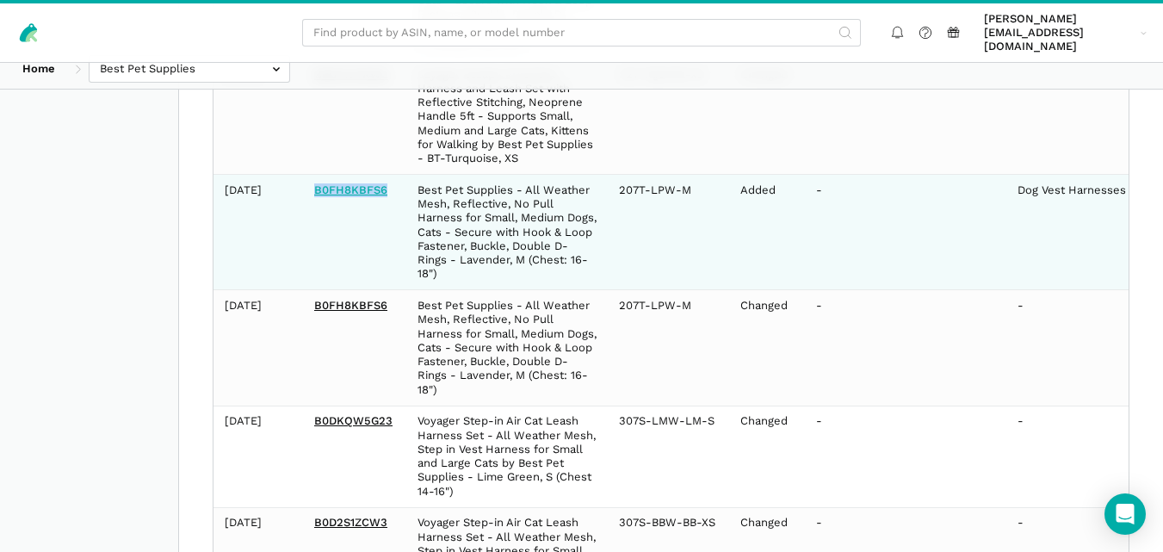
drag, startPoint x: 390, startPoint y: 201, endPoint x: 318, endPoint y: 198, distance: 72.4
click at [318, 198] on td "B0FH8KBFS6" at bounding box center [354, 232] width 103 height 115
copy link "B0FH8KBFS6"
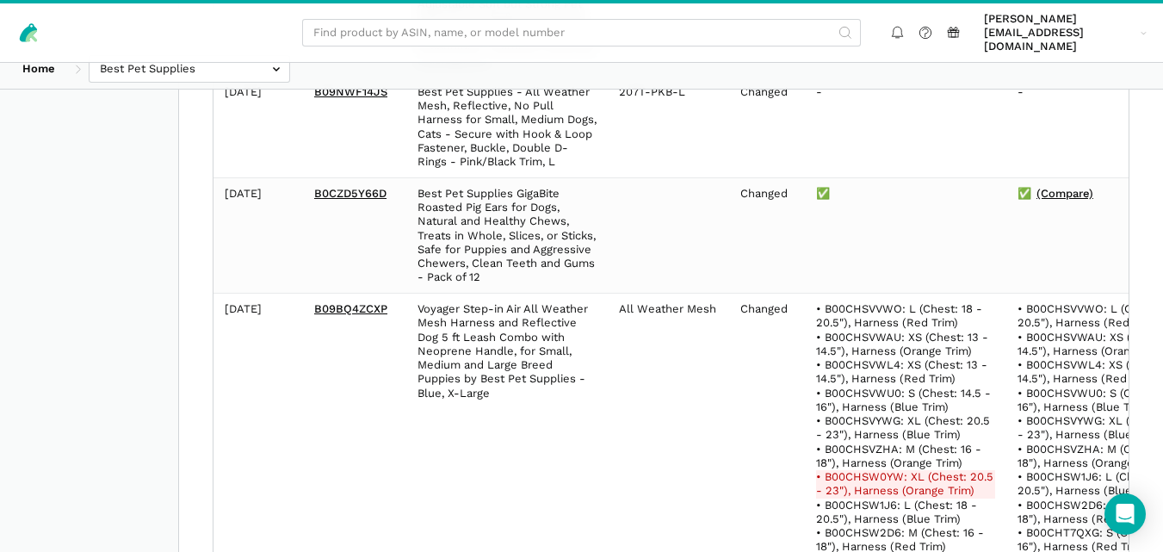
scroll to position [2564, 0]
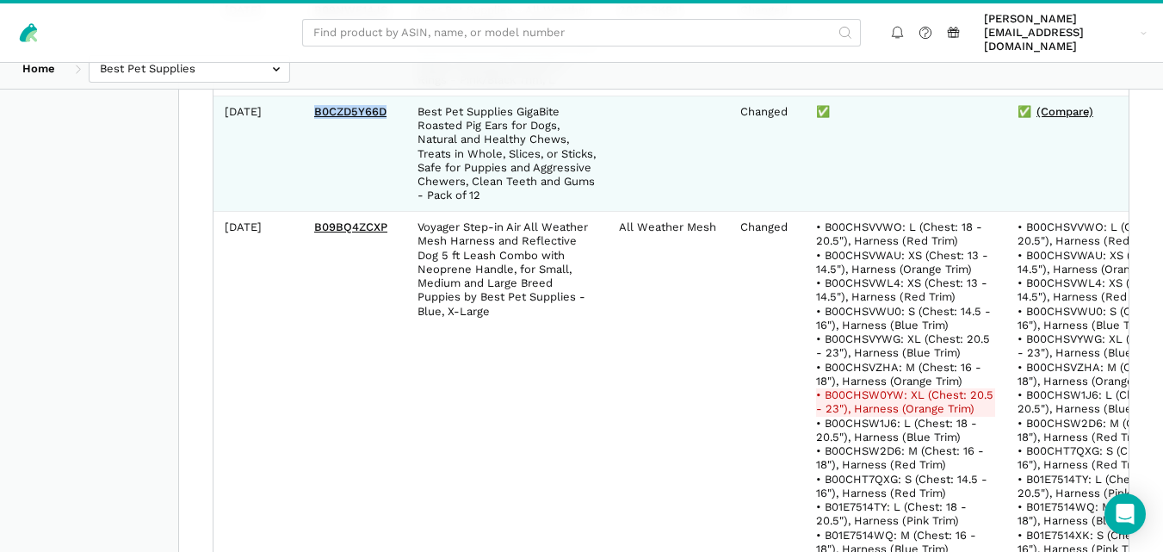
drag, startPoint x: 388, startPoint y: 124, endPoint x: 313, endPoint y: 121, distance: 75.8
click at [313, 121] on td "B0CZD5Y66D" at bounding box center [354, 153] width 103 height 115
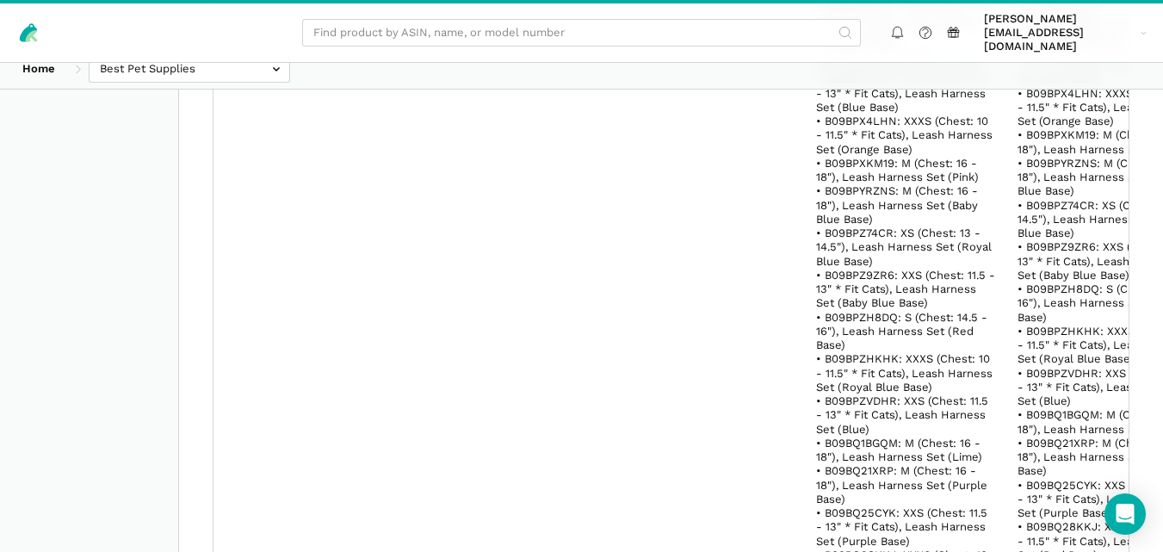
scroll to position [15958, 0]
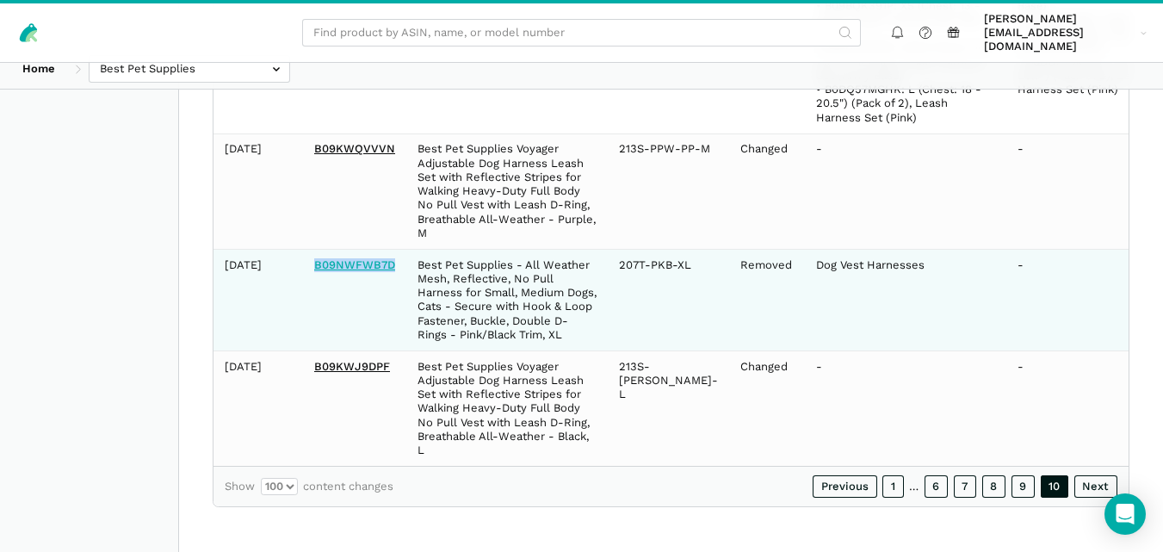
drag, startPoint x: 397, startPoint y: 245, endPoint x: 316, endPoint y: 245, distance: 80.9
click at [316, 249] on td "B09NWFWB7D" at bounding box center [354, 300] width 103 height 102
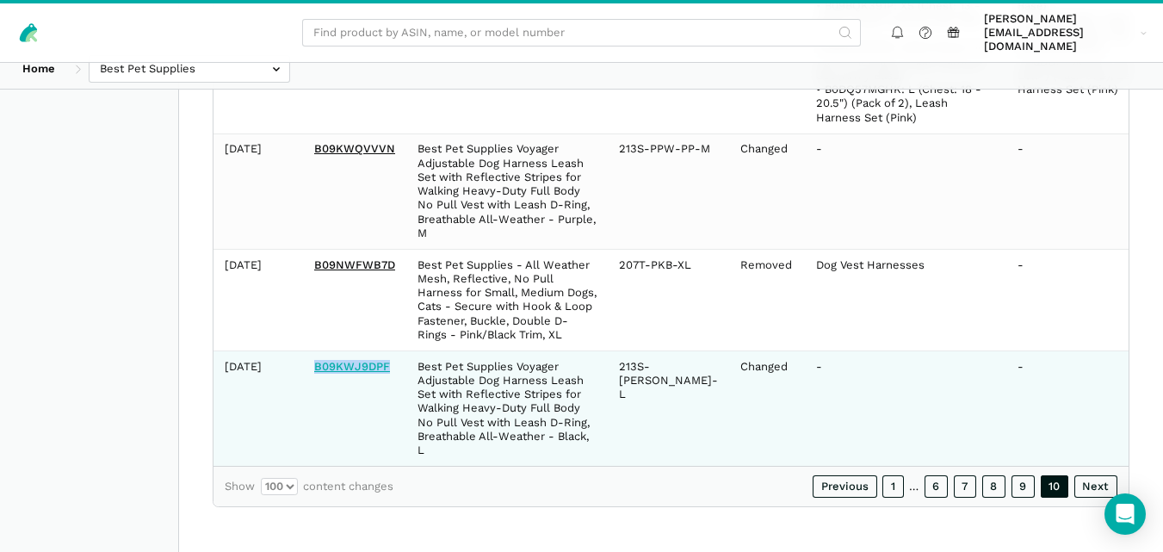
drag, startPoint x: 394, startPoint y: 353, endPoint x: 318, endPoint y: 353, distance: 76.6
click at [318, 353] on td "B09KWJ9DPF" at bounding box center [354, 407] width 103 height 115
